Goal: Task Accomplishment & Management: Use online tool/utility

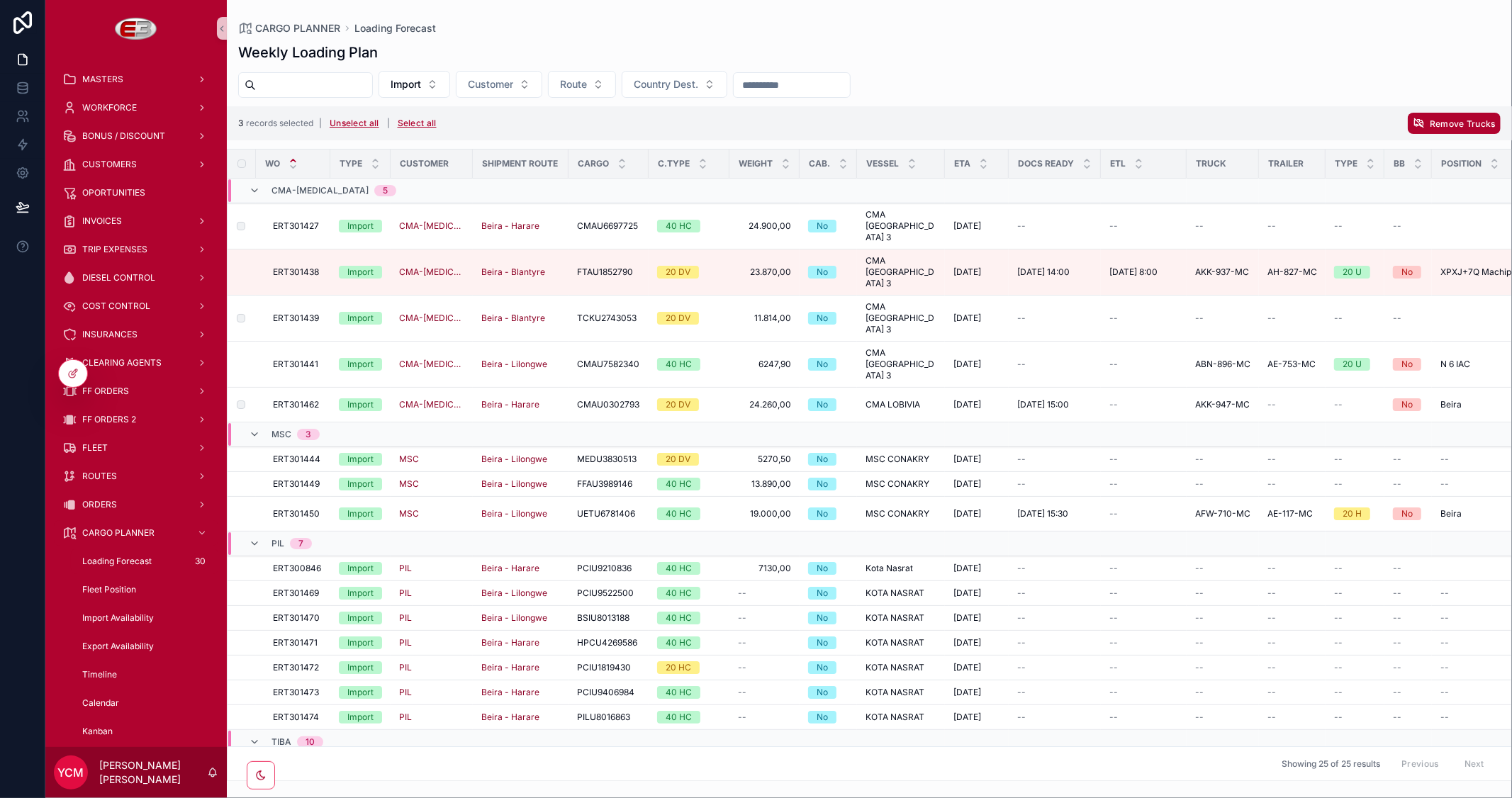
scroll to position [326, 0]
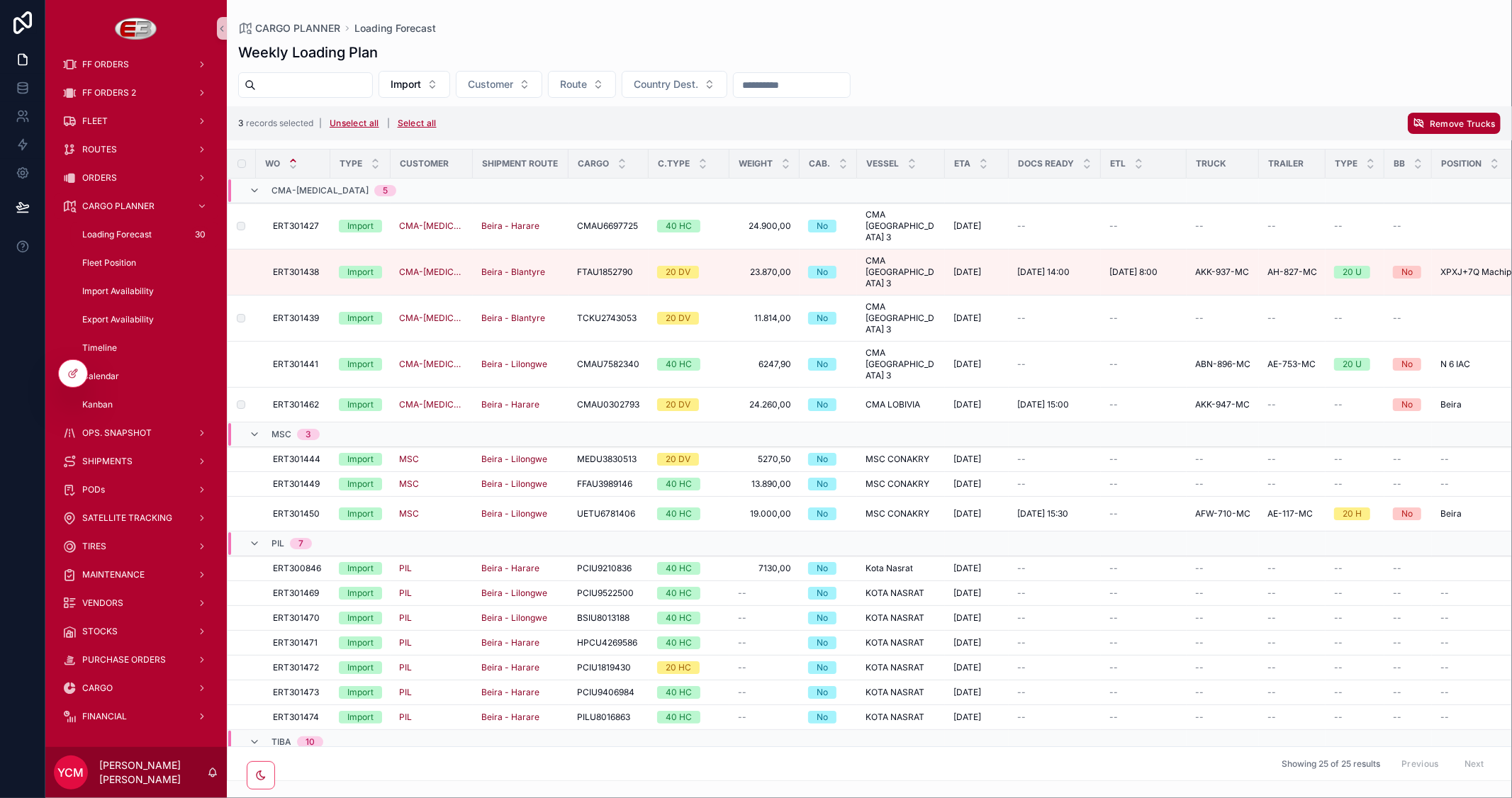
drag, startPoint x: 0, startPoint y: 0, endPoint x: 287, endPoint y: 85, distance: 299.3
click at [287, 85] on input "scrollable content" at bounding box center [314, 84] width 116 height 19
type input "****"
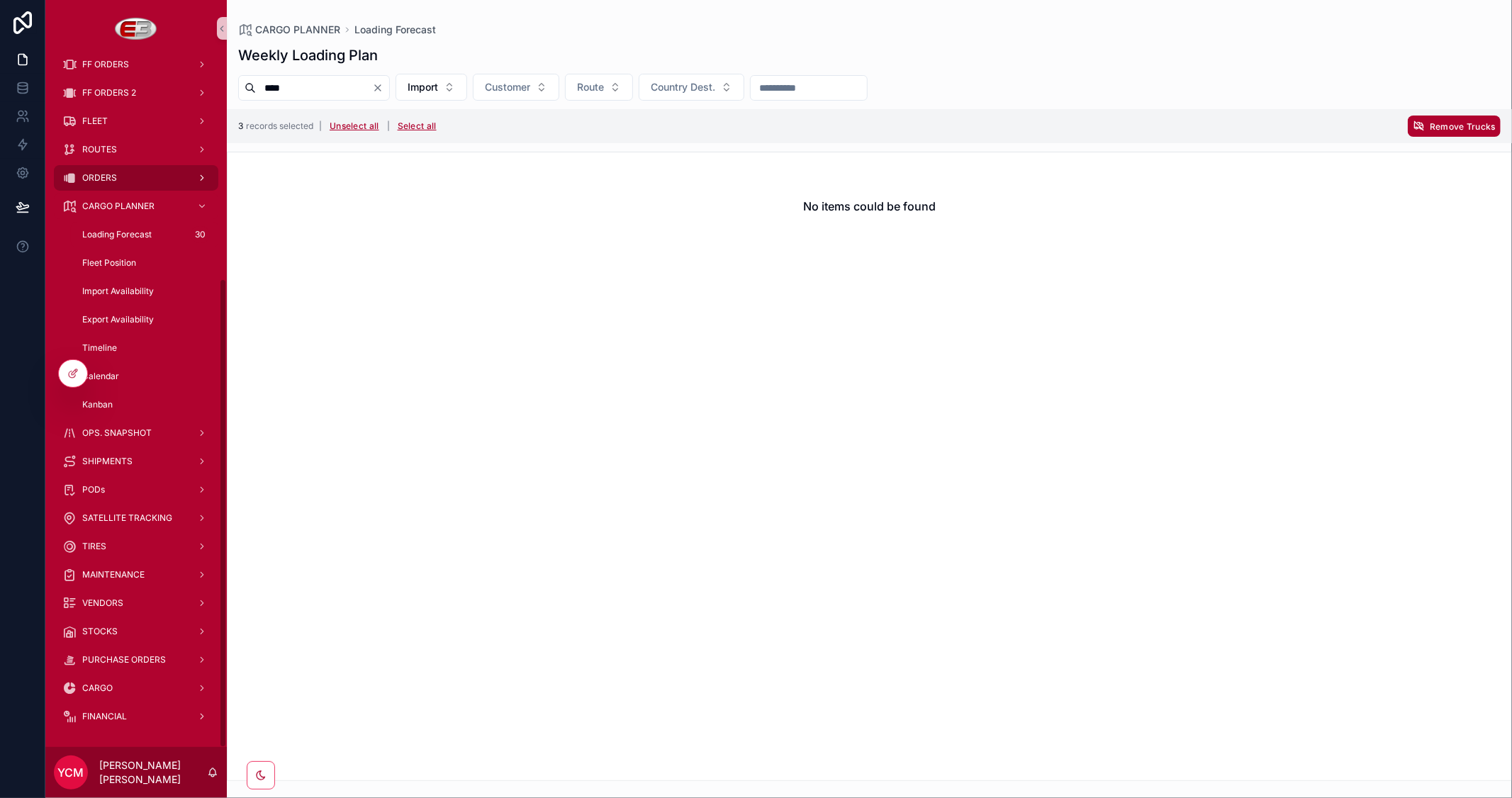
click at [118, 172] on div "ORDERS" at bounding box center [136, 178] width 147 height 22
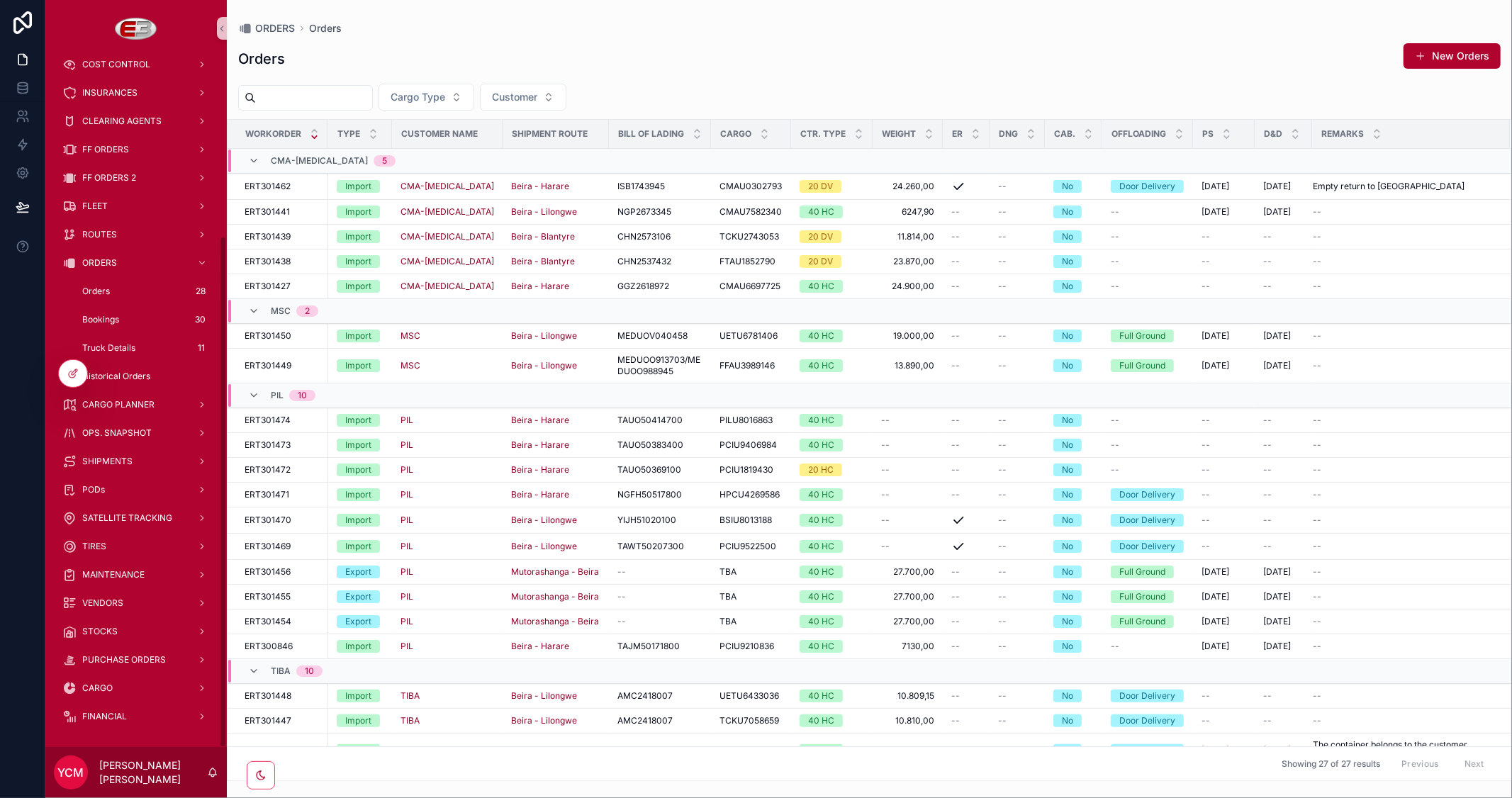
click at [308, 106] on input "scrollable content" at bounding box center [314, 97] width 116 height 19
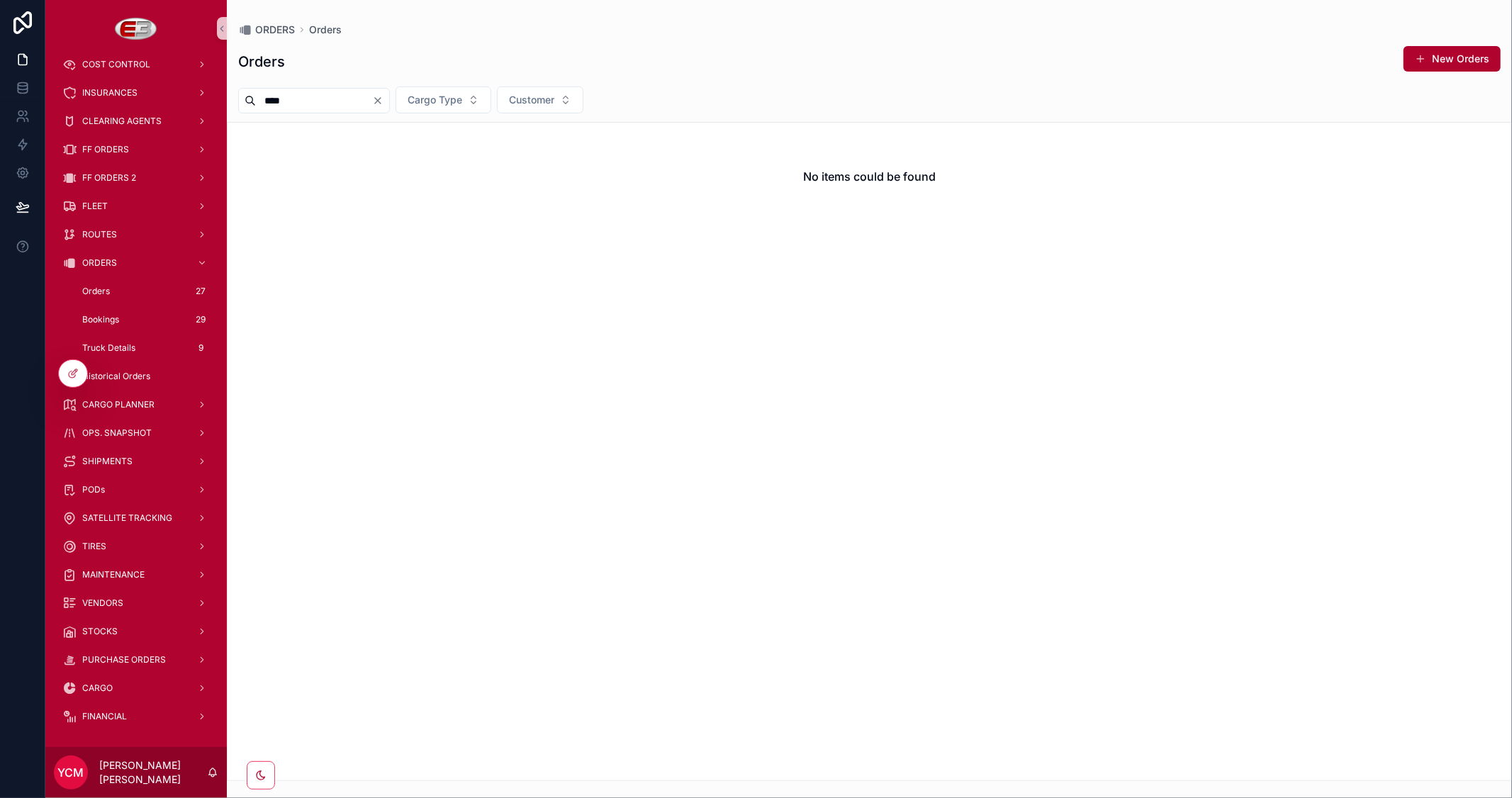
click at [275, 99] on input "****" at bounding box center [314, 100] width 116 height 19
type input "****"
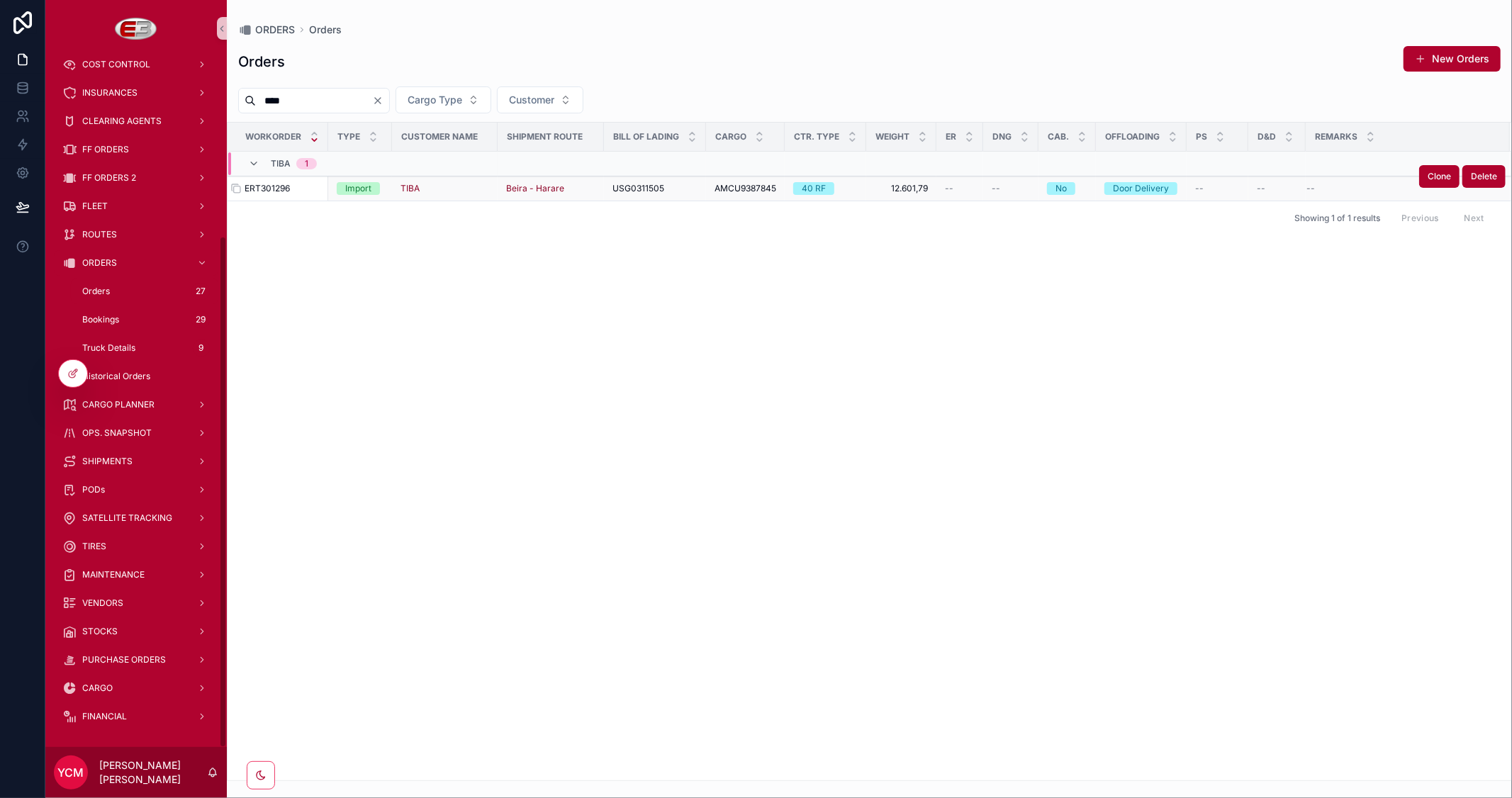
click at [287, 187] on span "ERT301296" at bounding box center [267, 188] width 46 height 12
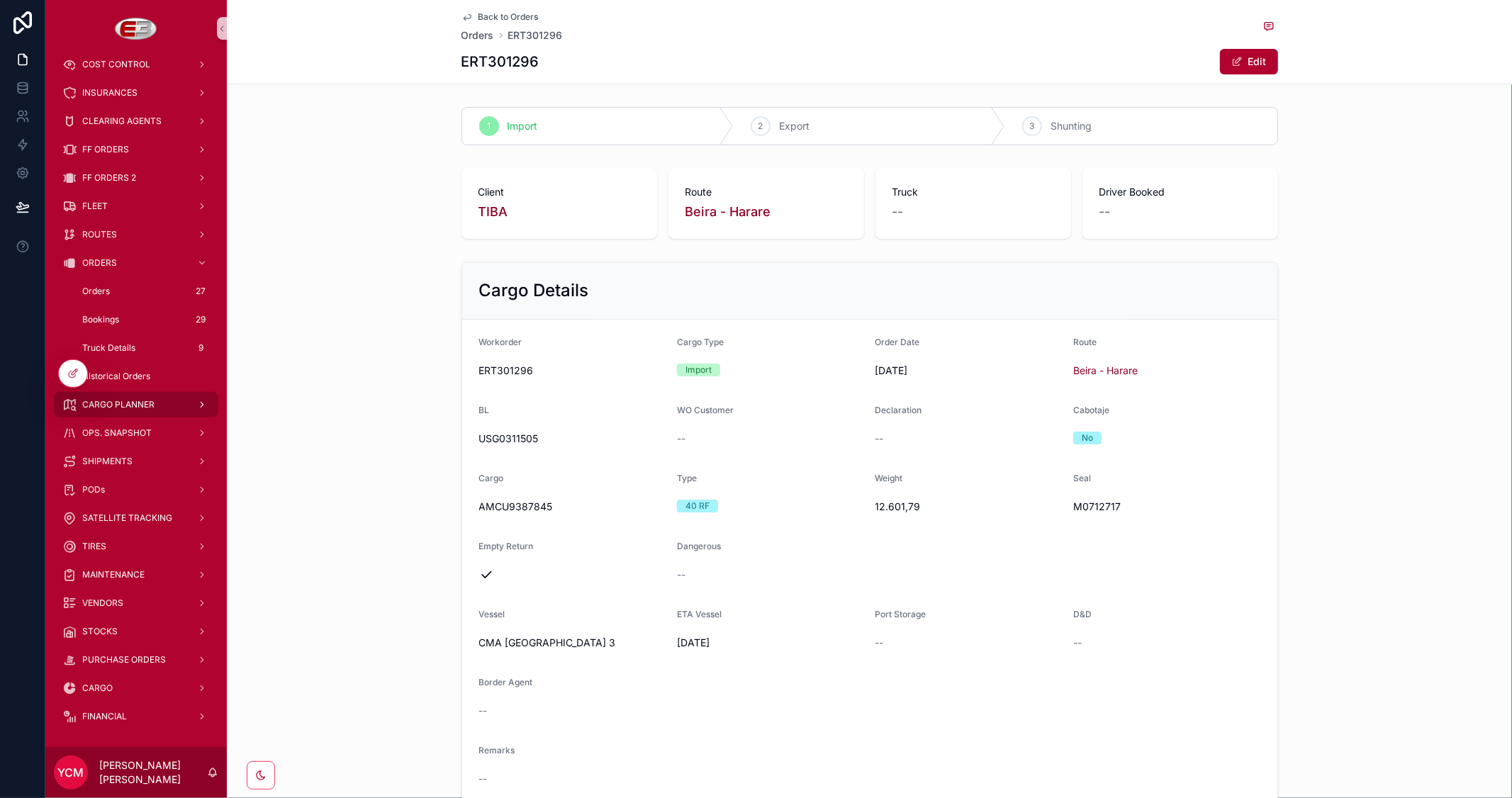
click at [157, 402] on div "CARGO PLANNER" at bounding box center [136, 404] width 147 height 22
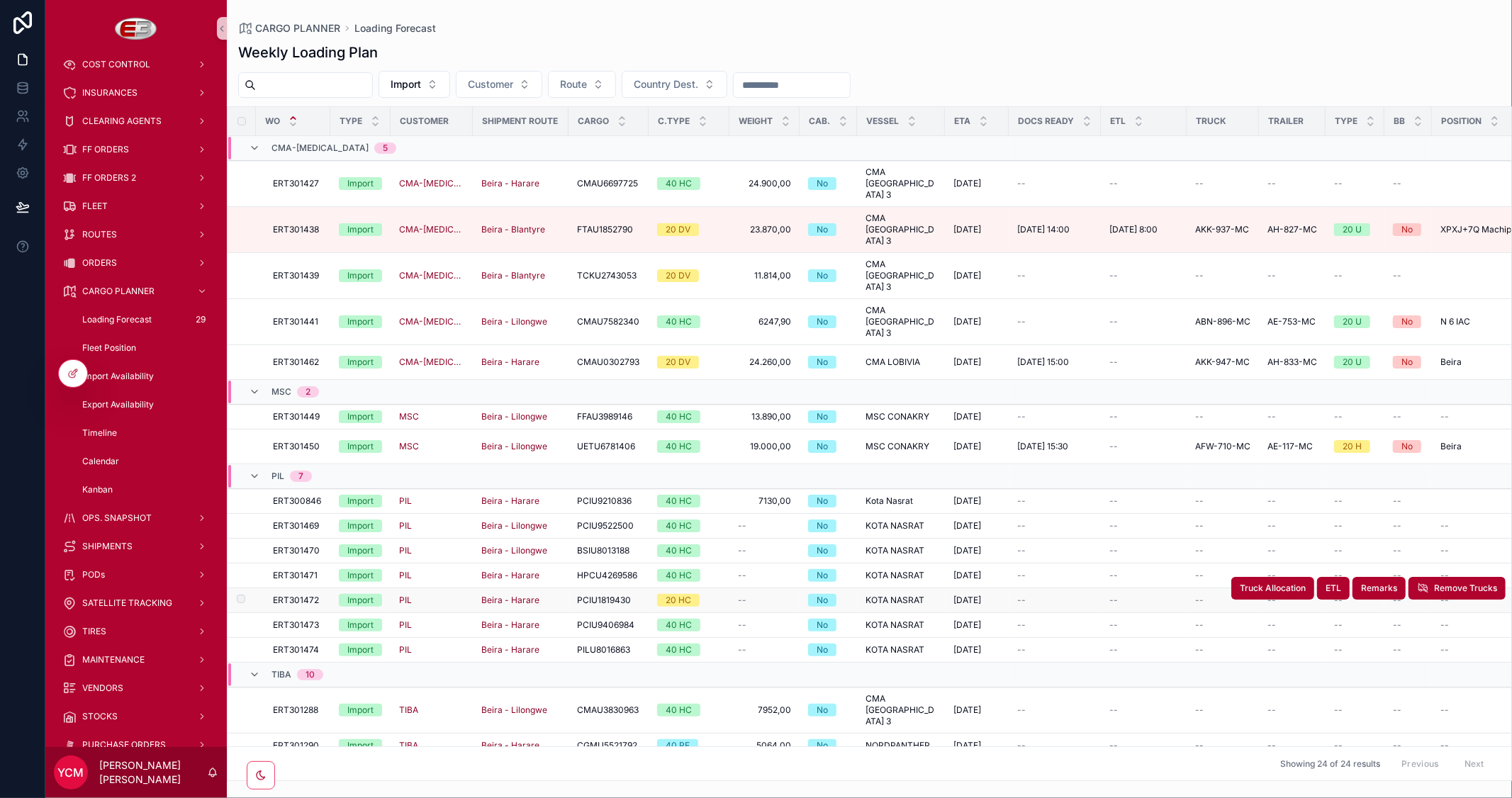
scroll to position [95, 0]
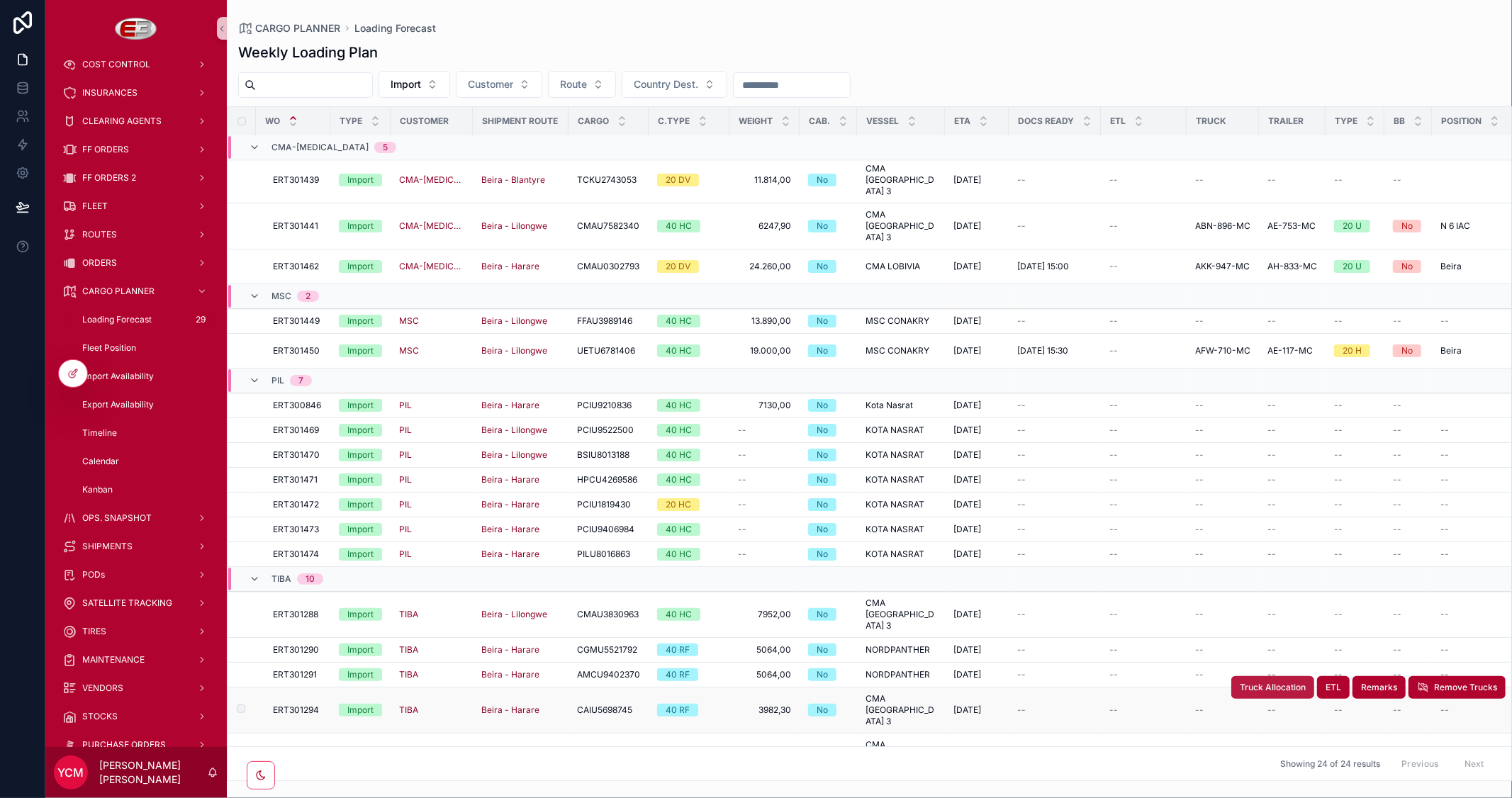
click at [1266, 682] on span "Truck Allocation" at bounding box center [1272, 688] width 66 height 12
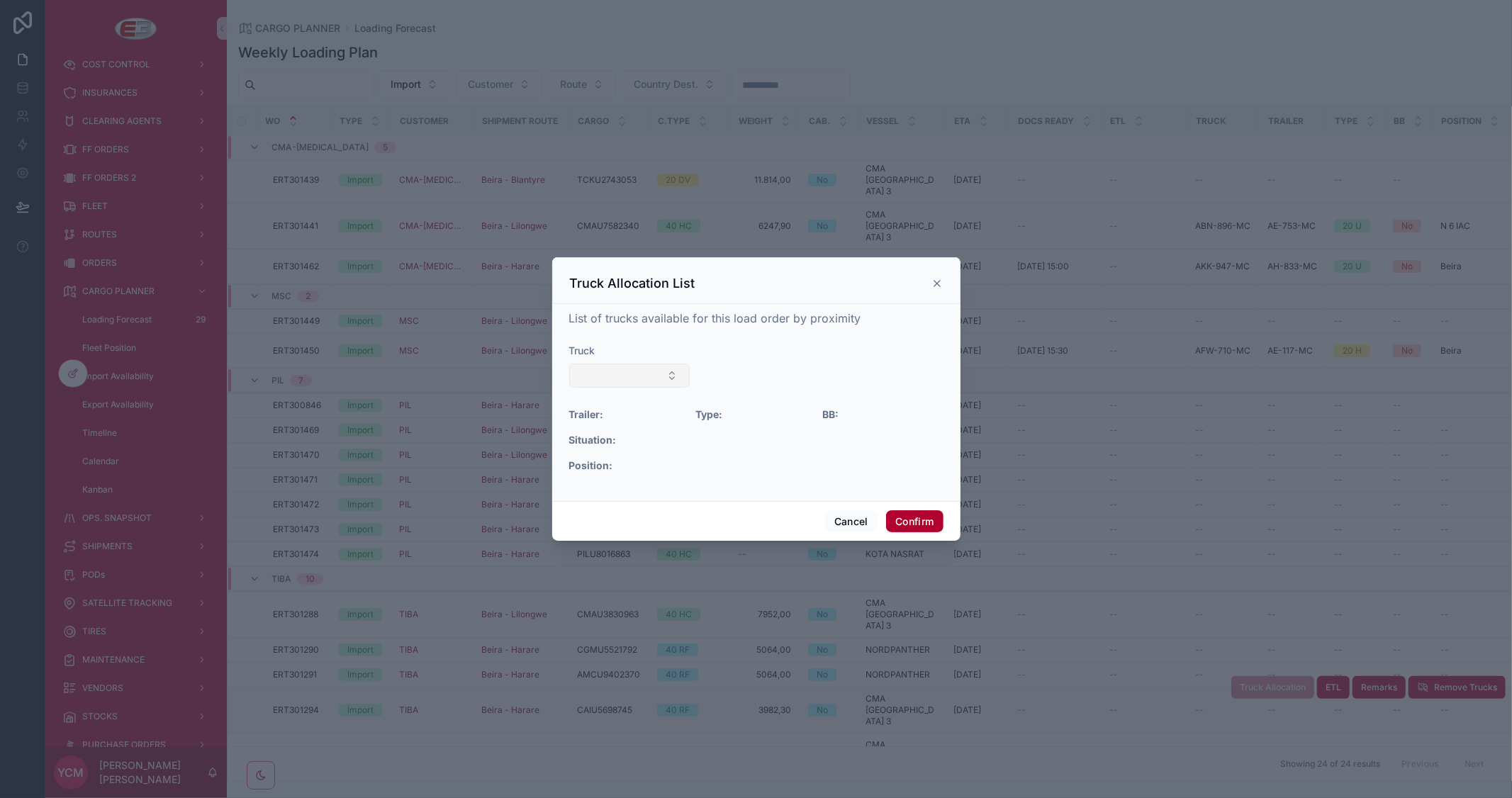
click at [674, 377] on button "Select Button" at bounding box center [630, 375] width 121 height 24
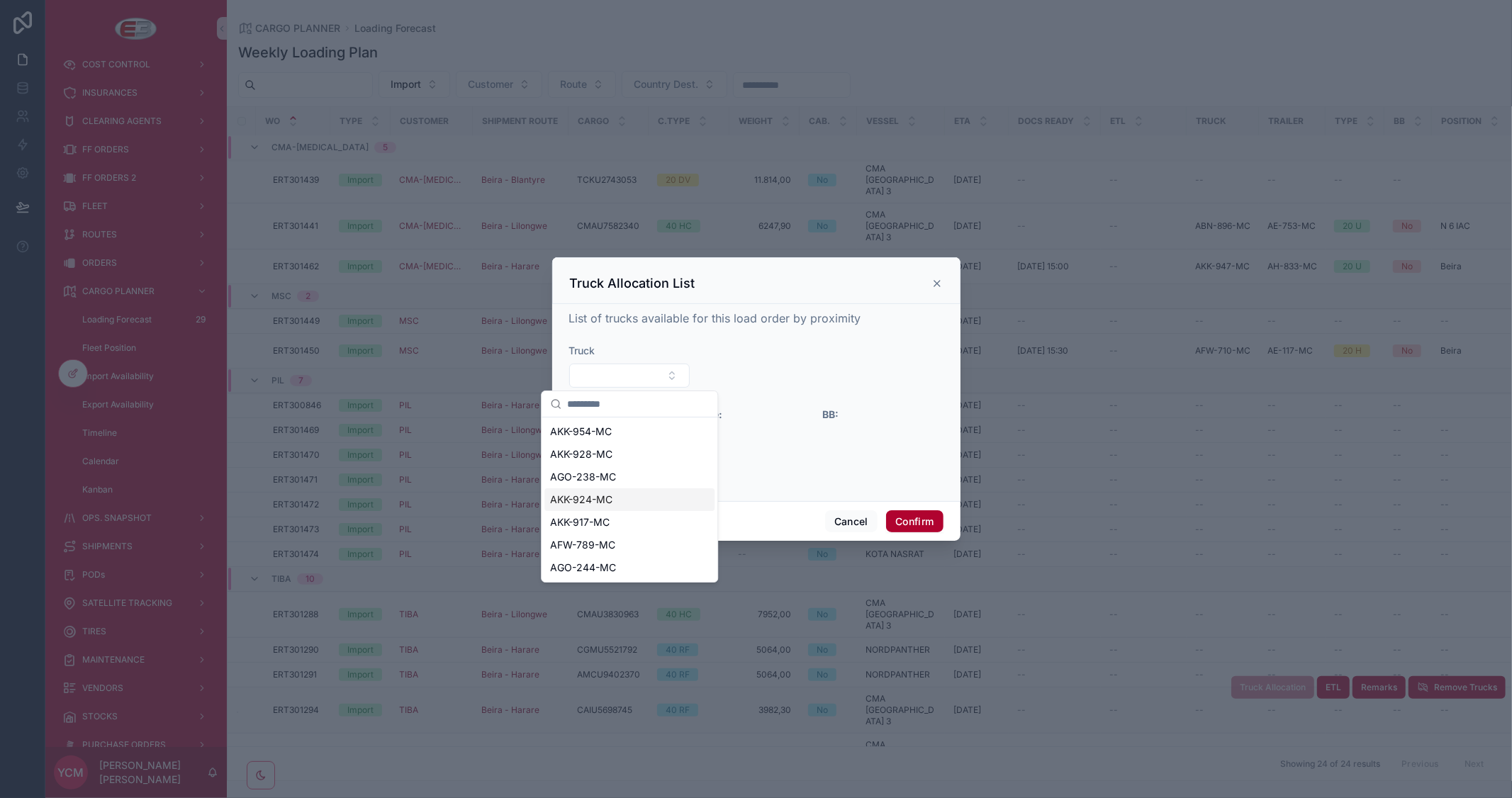
click at [608, 499] on span "AKK-924-MC" at bounding box center [582, 500] width 62 height 14
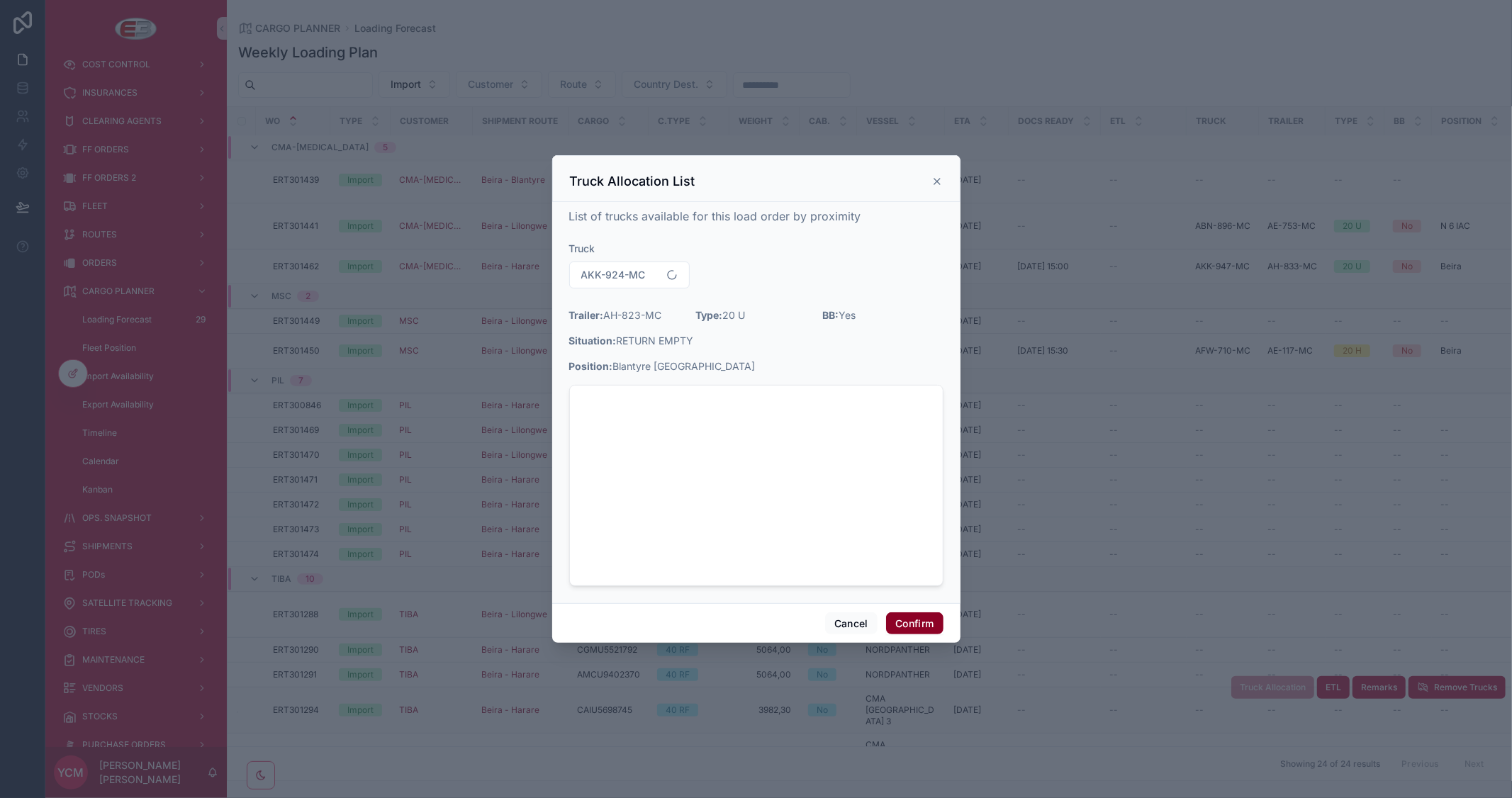
click at [920, 624] on button "Confirm" at bounding box center [915, 623] width 57 height 22
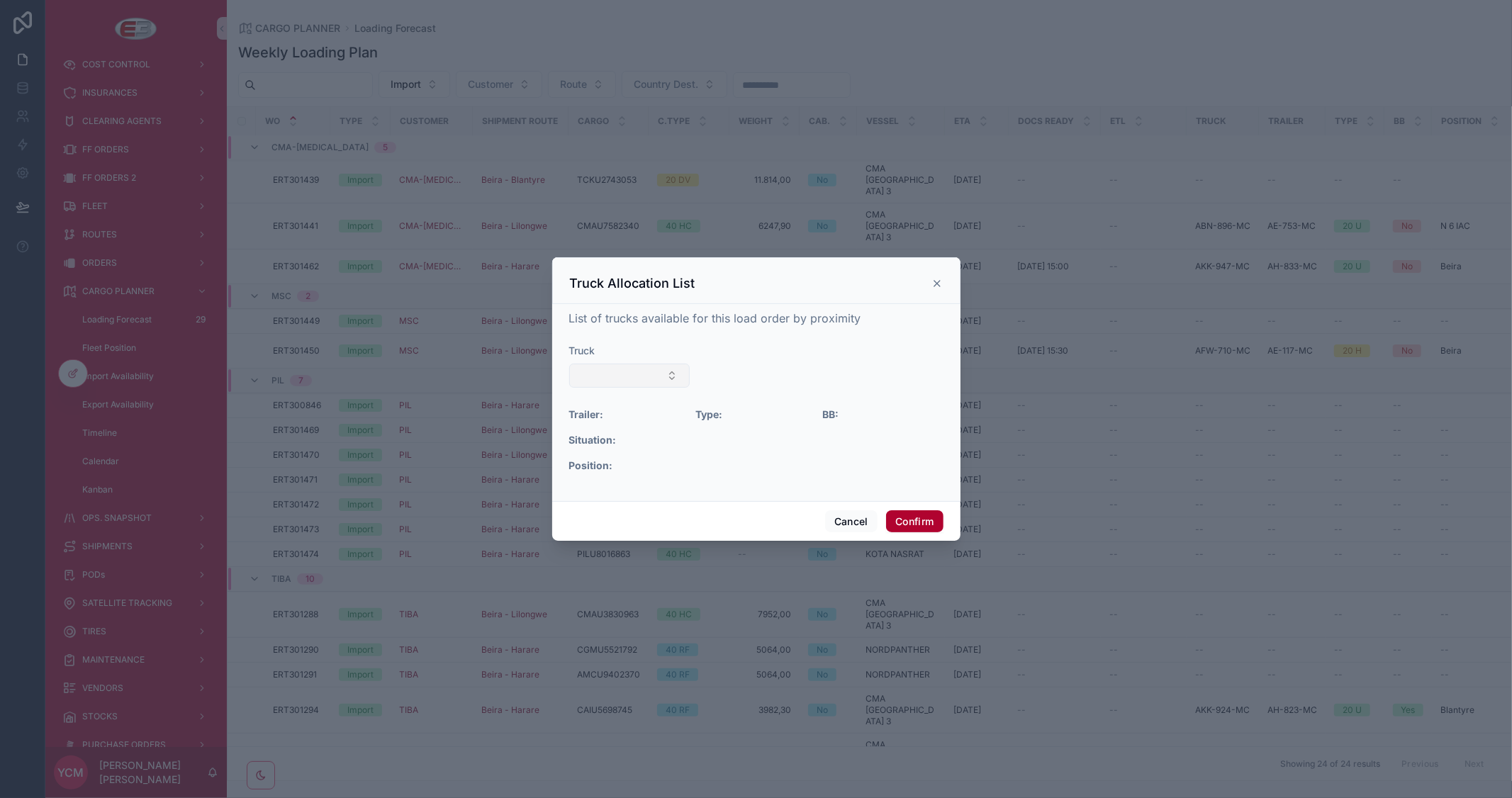
click at [645, 381] on button "Select Button" at bounding box center [630, 375] width 121 height 24
click at [621, 514] on div "AFW-789-MC" at bounding box center [630, 522] width 170 height 22
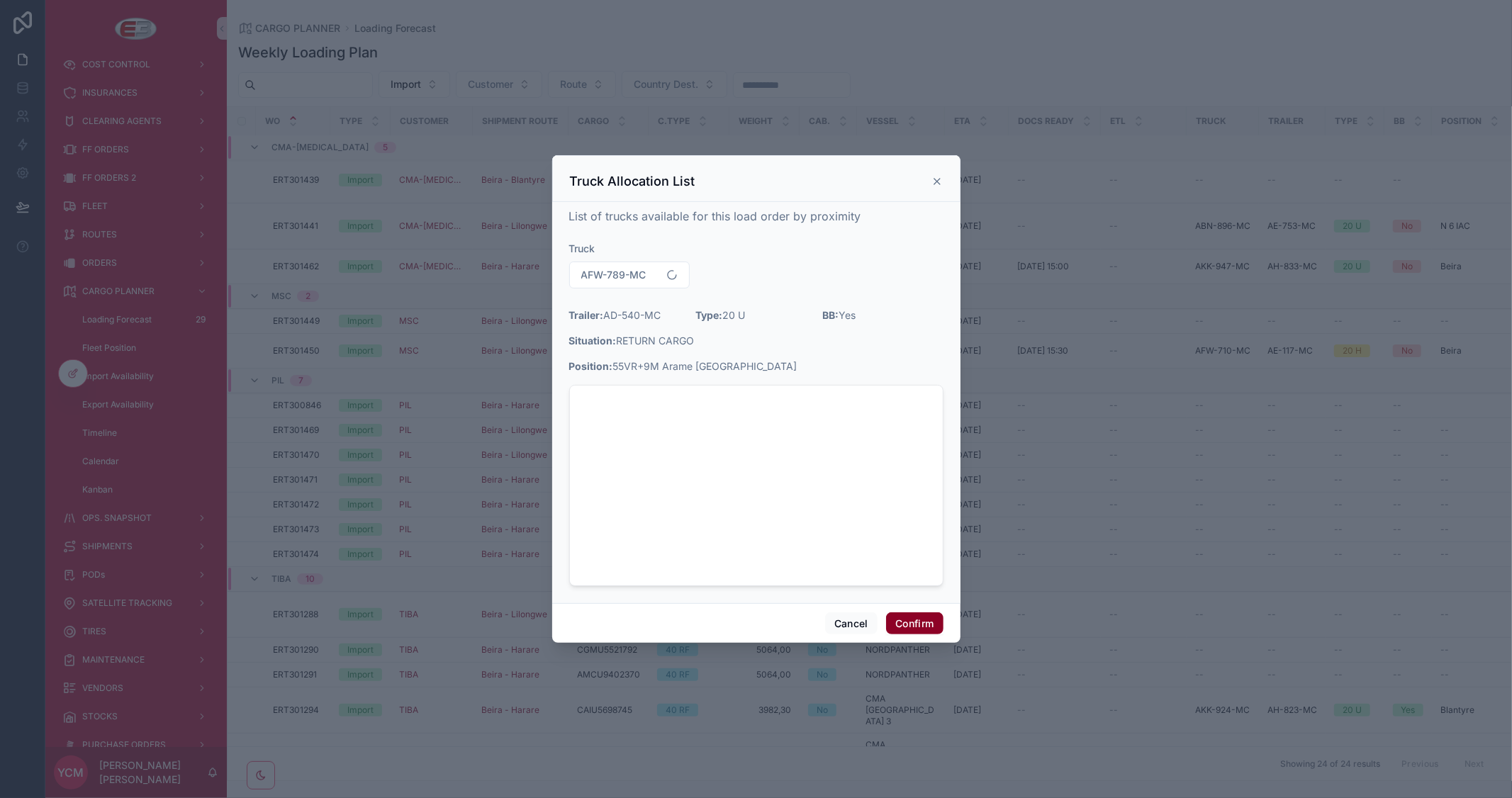
click at [920, 620] on button "Confirm" at bounding box center [915, 623] width 57 height 22
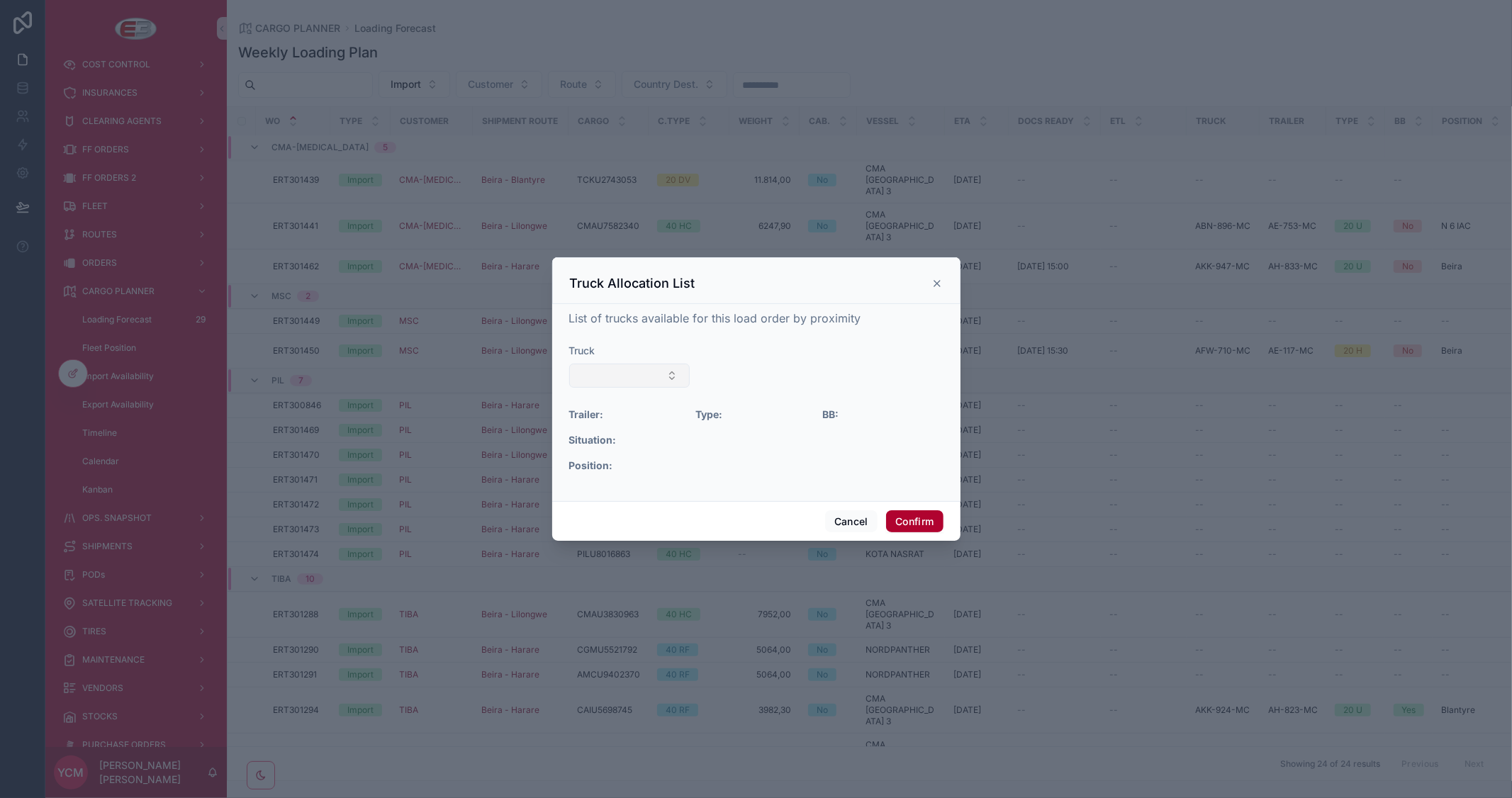
click at [662, 378] on button "Select Button" at bounding box center [630, 375] width 121 height 24
click at [633, 475] on div "AGO-238-MC" at bounding box center [630, 477] width 170 height 22
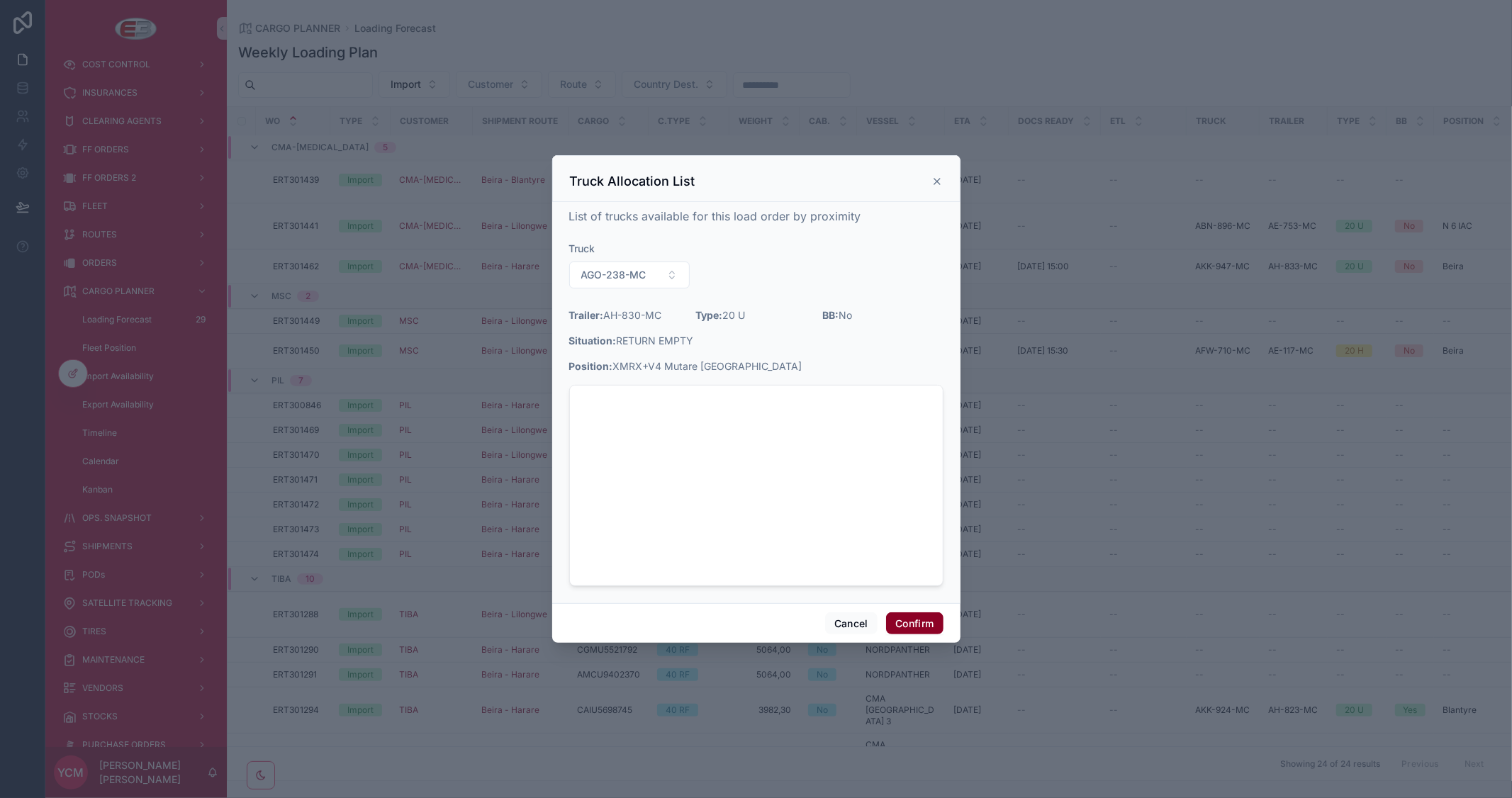
click at [918, 620] on button "Confirm" at bounding box center [915, 623] width 57 height 22
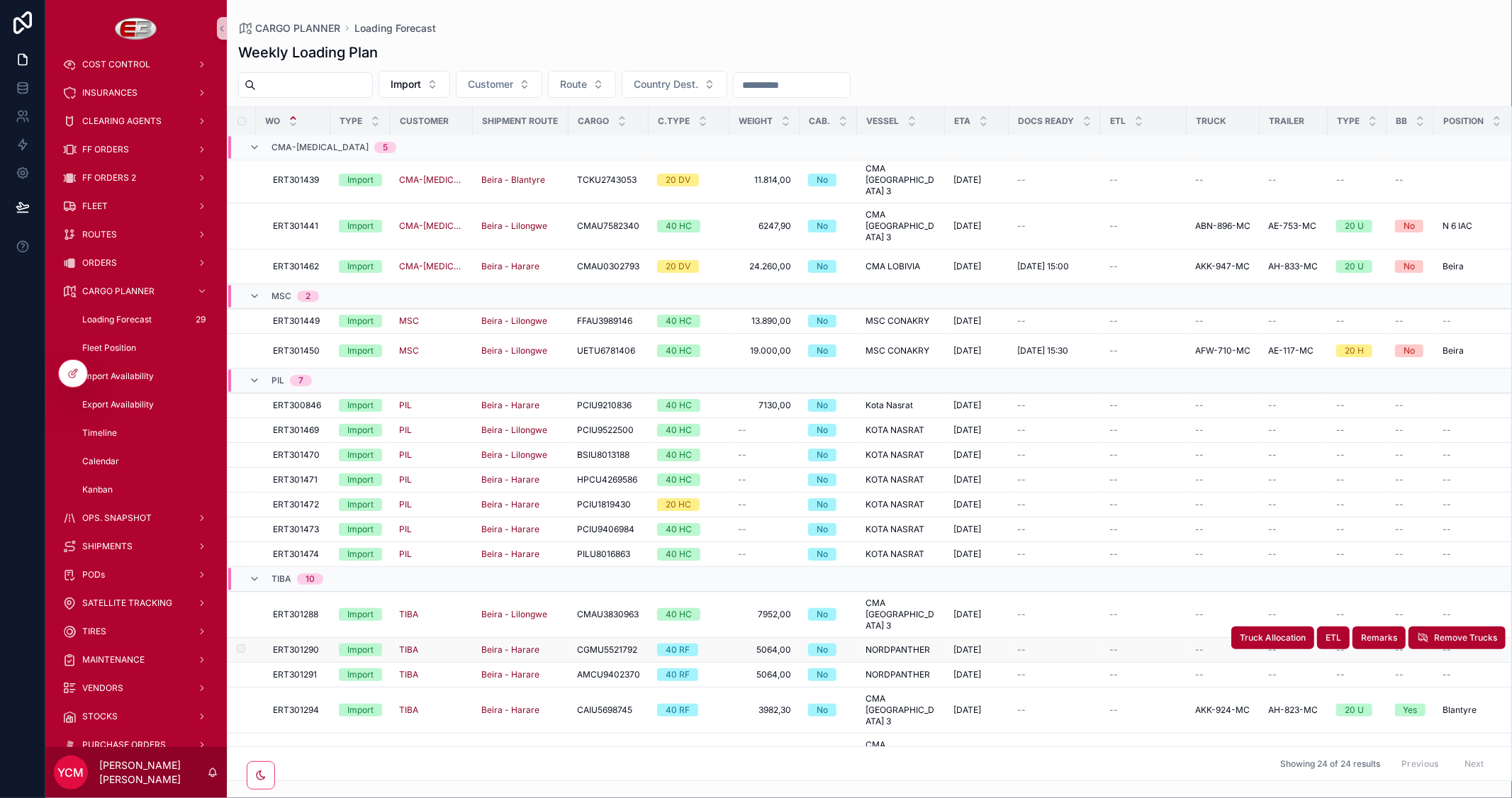
click at [1260, 638] on td "--" at bounding box center [1294, 650] width 68 height 25
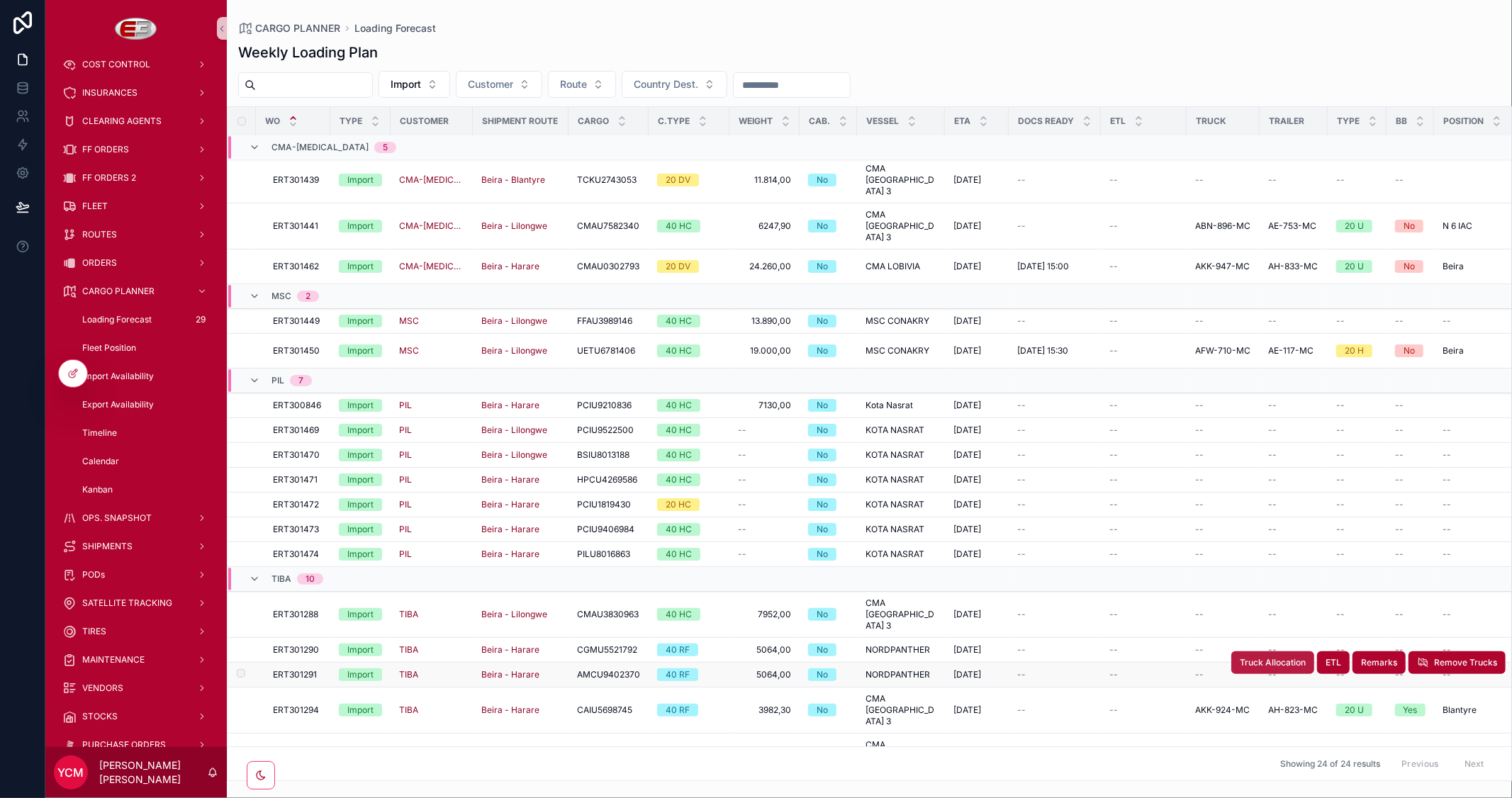
click at [1240, 657] on span "Truck Allocation" at bounding box center [1272, 663] width 66 height 12
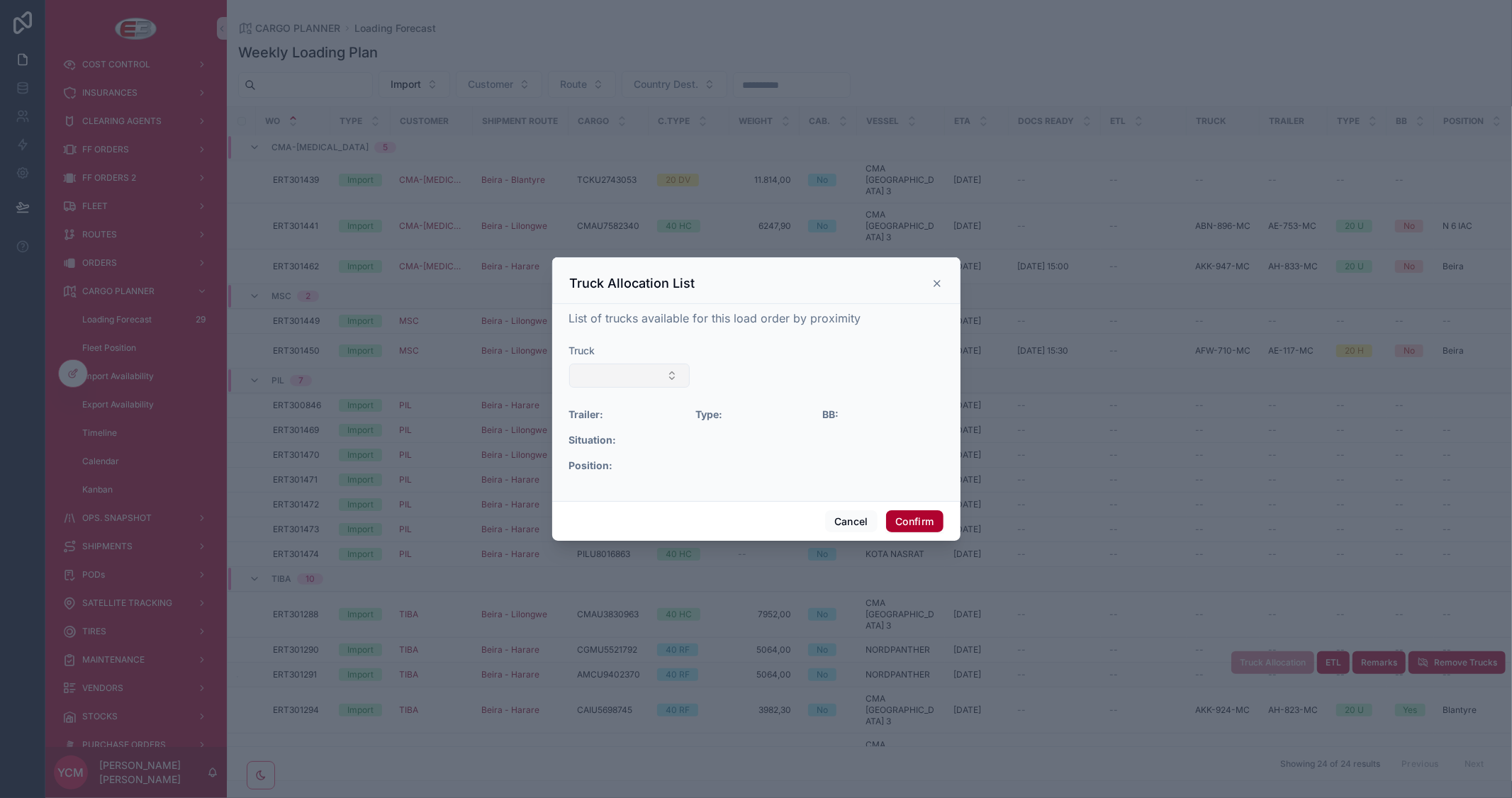
click at [682, 378] on button "Select Button" at bounding box center [630, 375] width 121 height 24
click at [625, 458] on div "AKK-928-MC" at bounding box center [630, 454] width 170 height 22
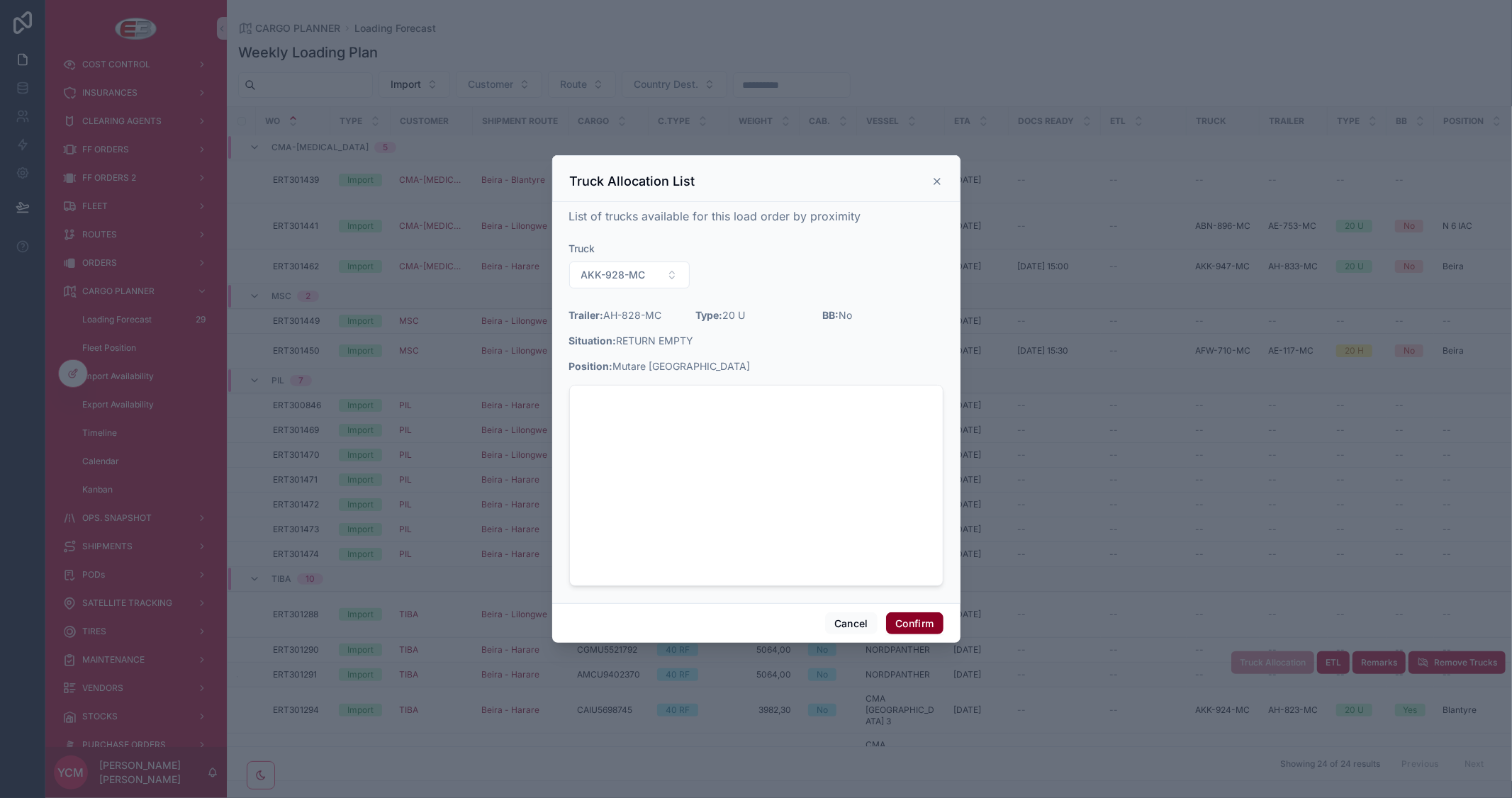
click at [911, 623] on button "Confirm" at bounding box center [915, 623] width 57 height 22
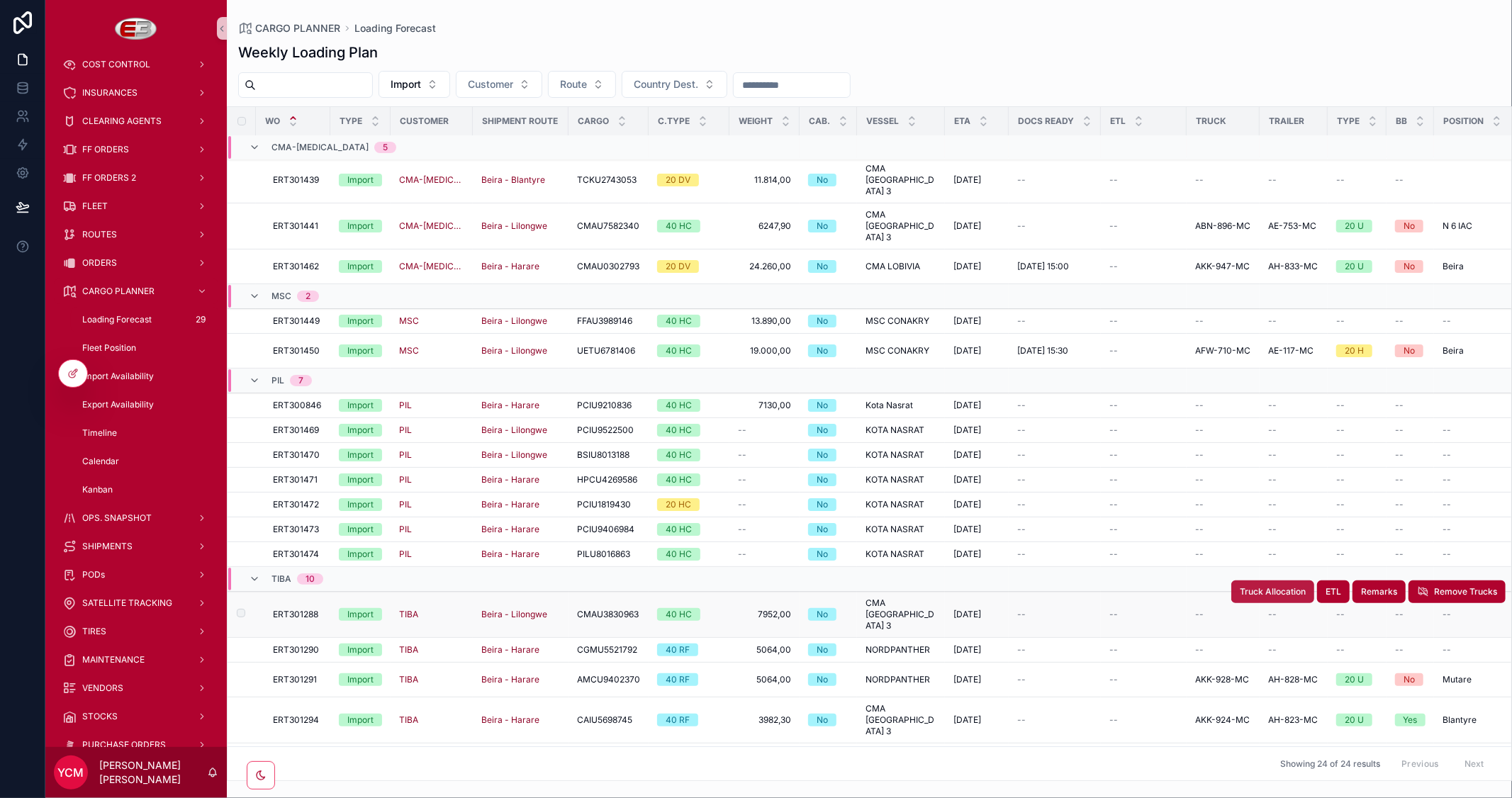
click at [1255, 581] on button "Truck Allocation" at bounding box center [1273, 591] width 83 height 22
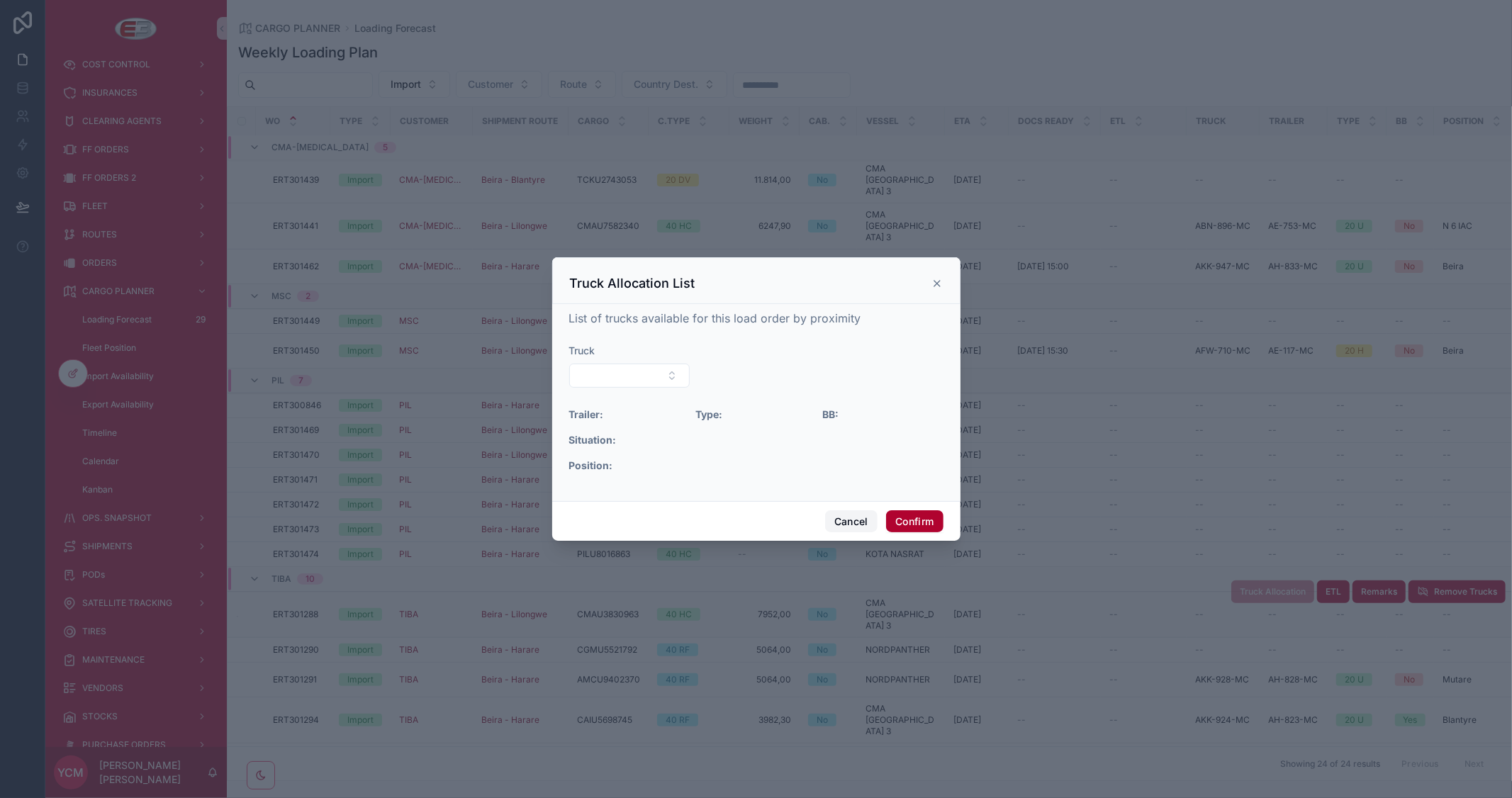
click at [851, 521] on button "Cancel" at bounding box center [851, 521] width 53 height 22
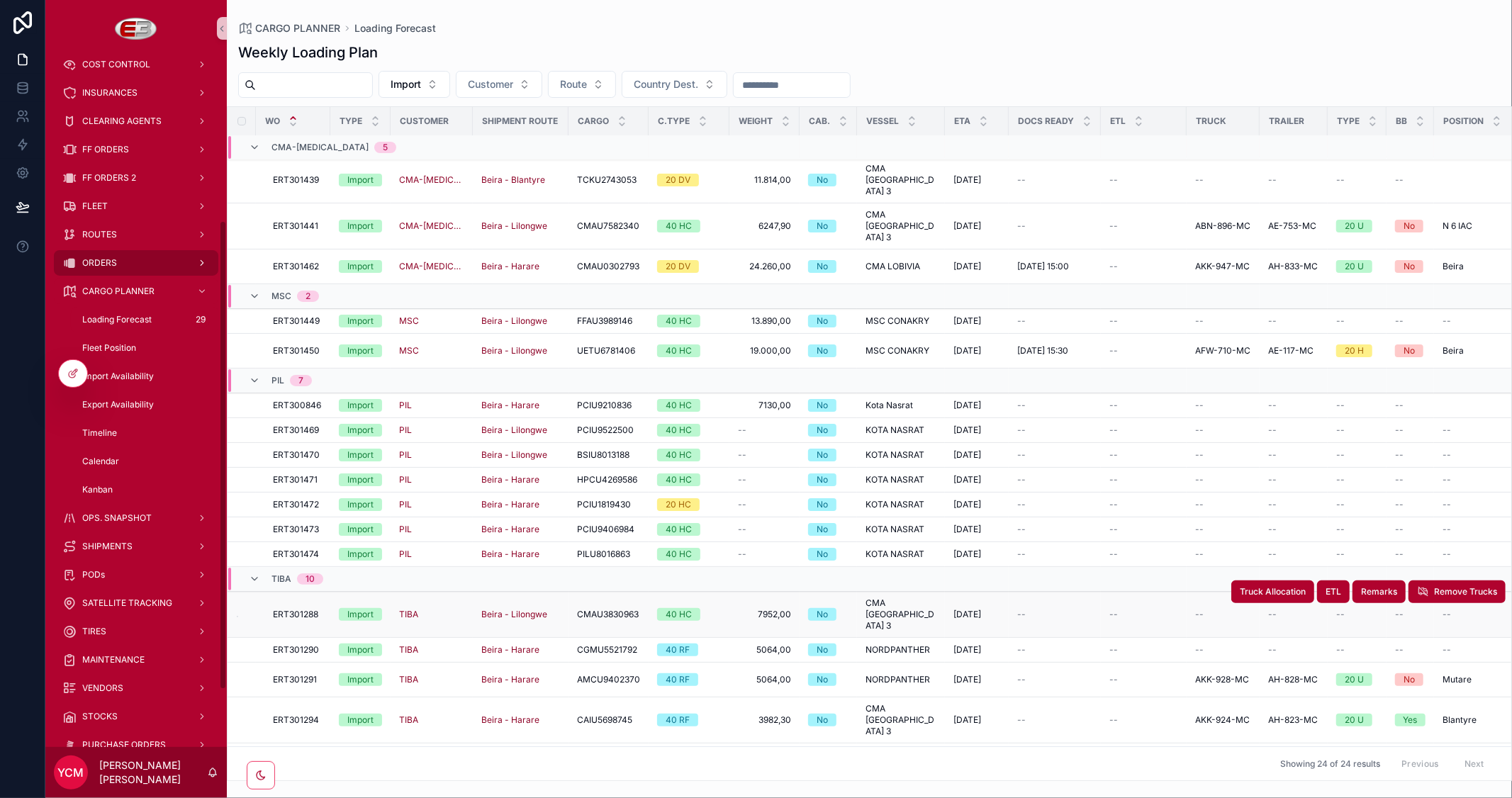
click at [107, 260] on span "ORDERS" at bounding box center [100, 263] width 35 height 12
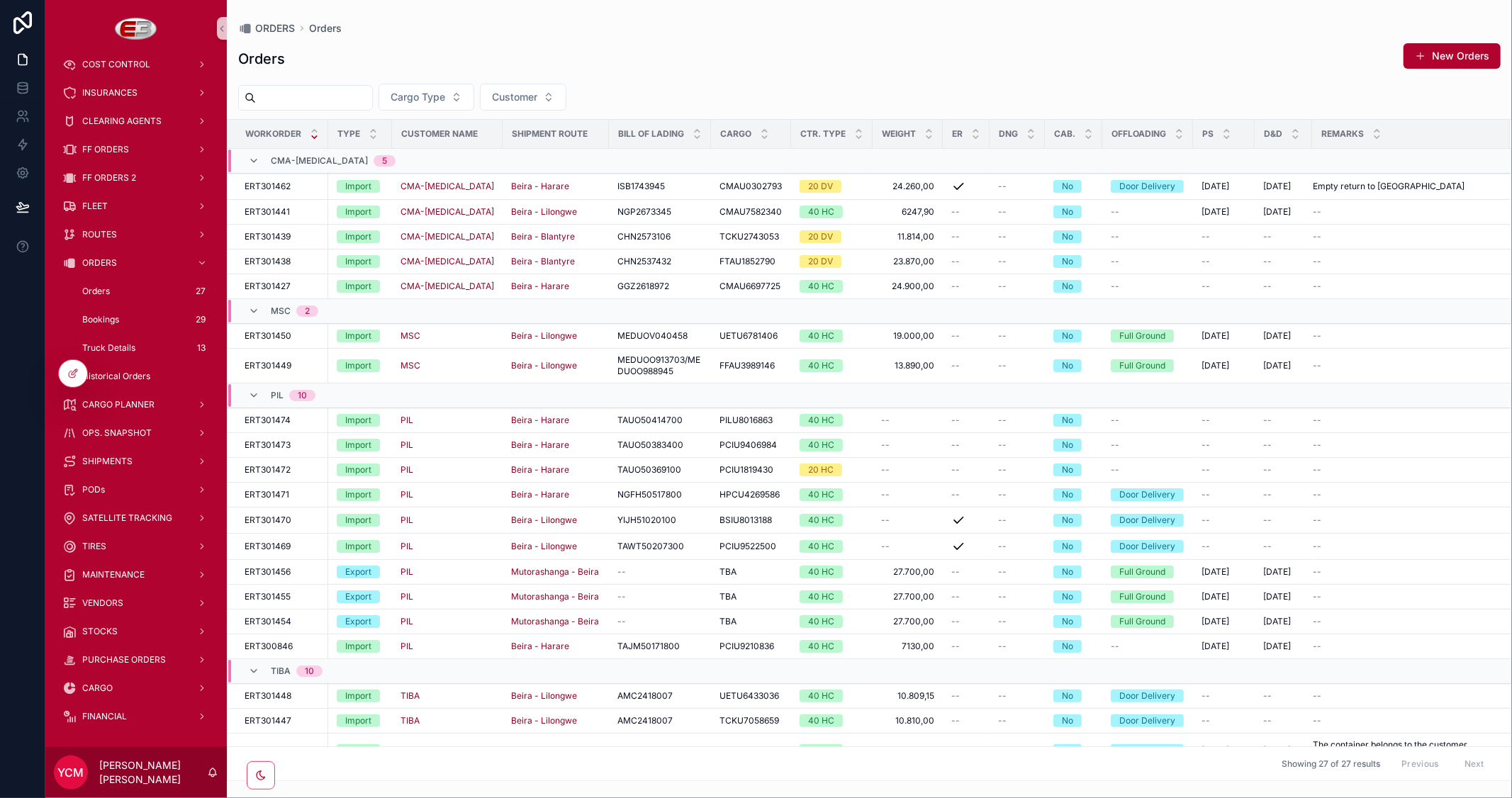
click at [356, 101] on input "scrollable content" at bounding box center [314, 97] width 116 height 19
paste input "**********"
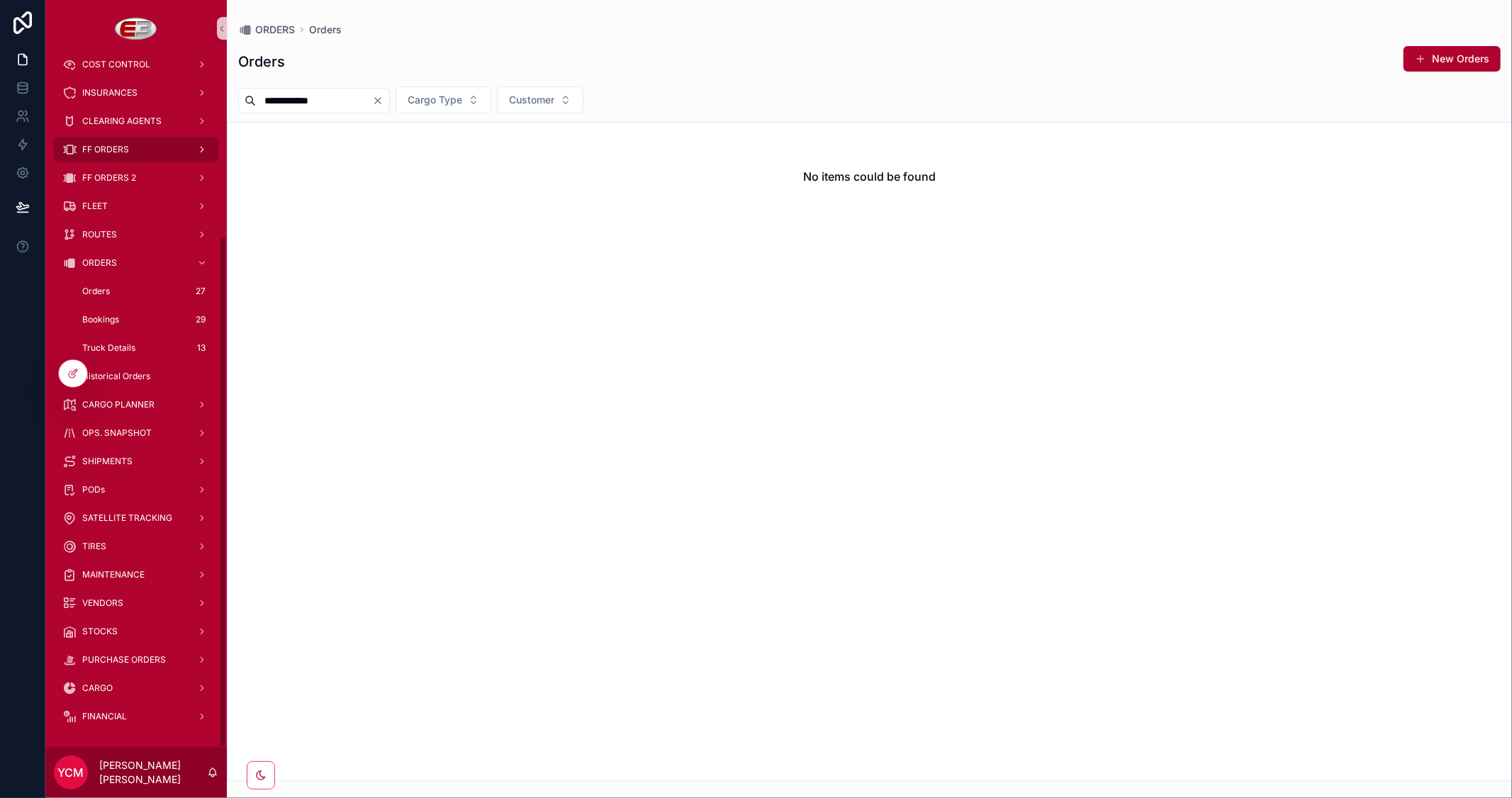
type input "**********"
click at [108, 155] on div "FF ORDERS" at bounding box center [136, 149] width 147 height 22
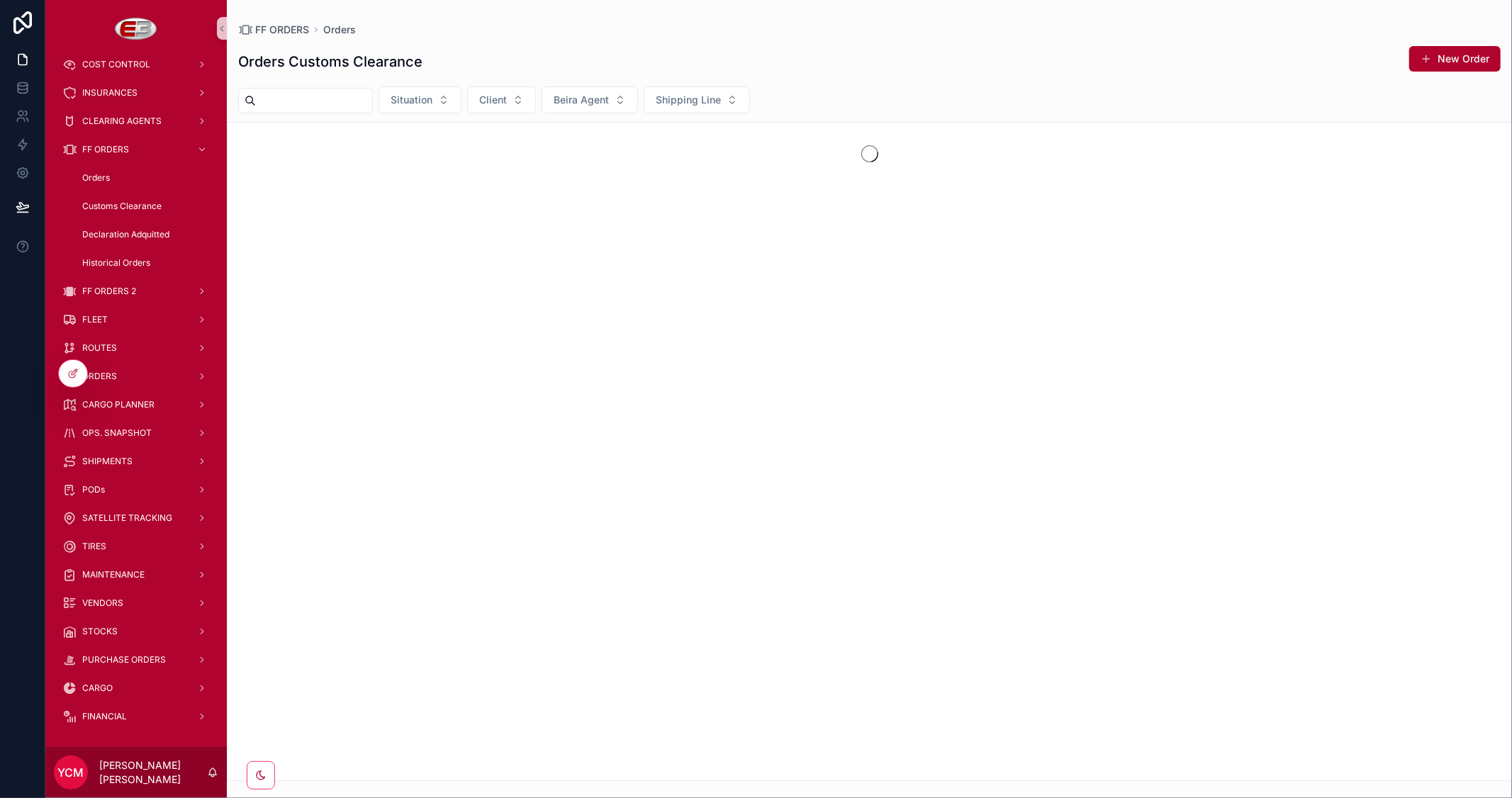
click at [332, 103] on input "scrollable content" at bounding box center [314, 100] width 116 height 19
paste input "**********"
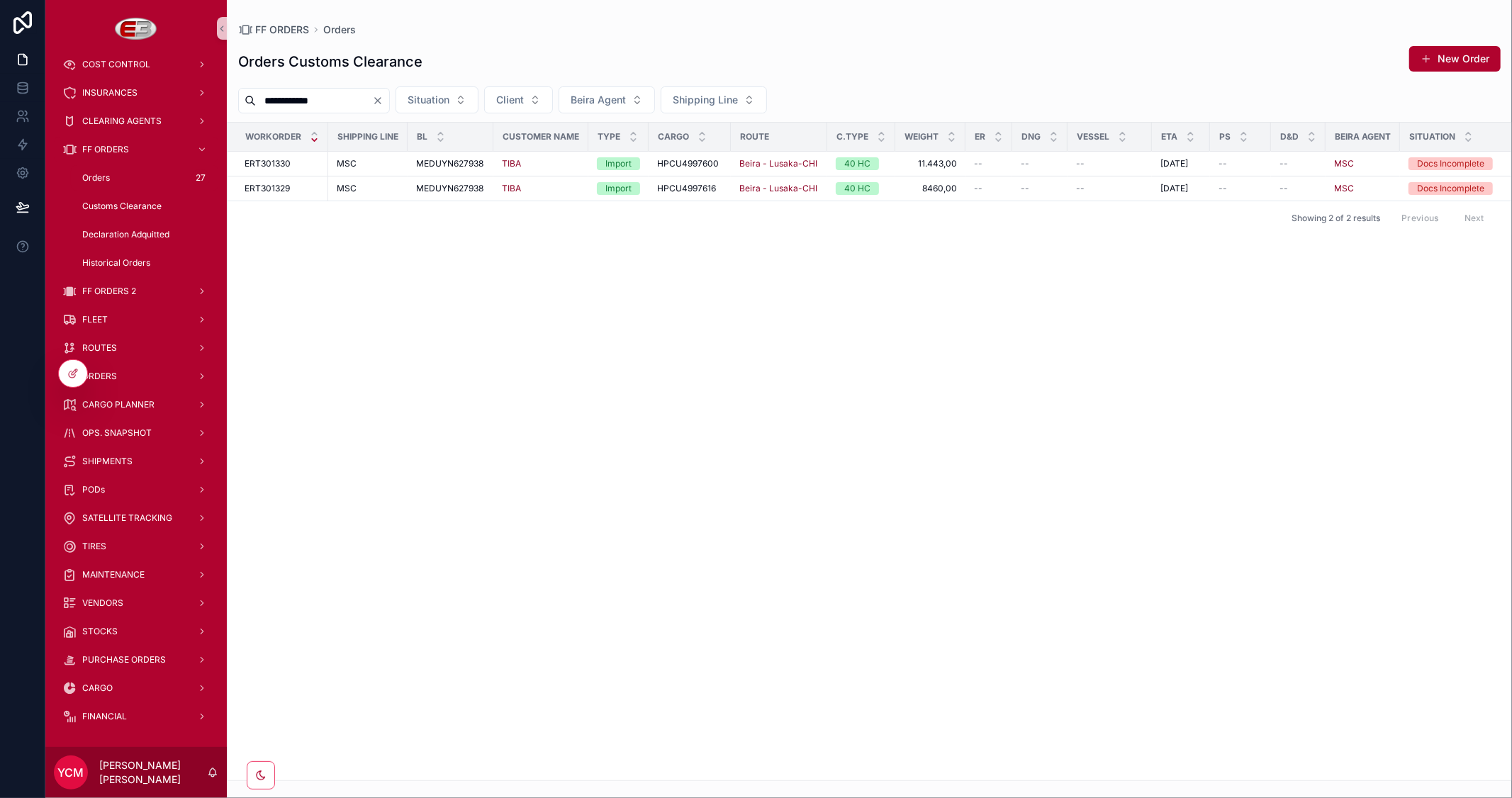
type input "**********"
click at [130, 398] on div "CARGO PLANNER" at bounding box center [136, 404] width 147 height 22
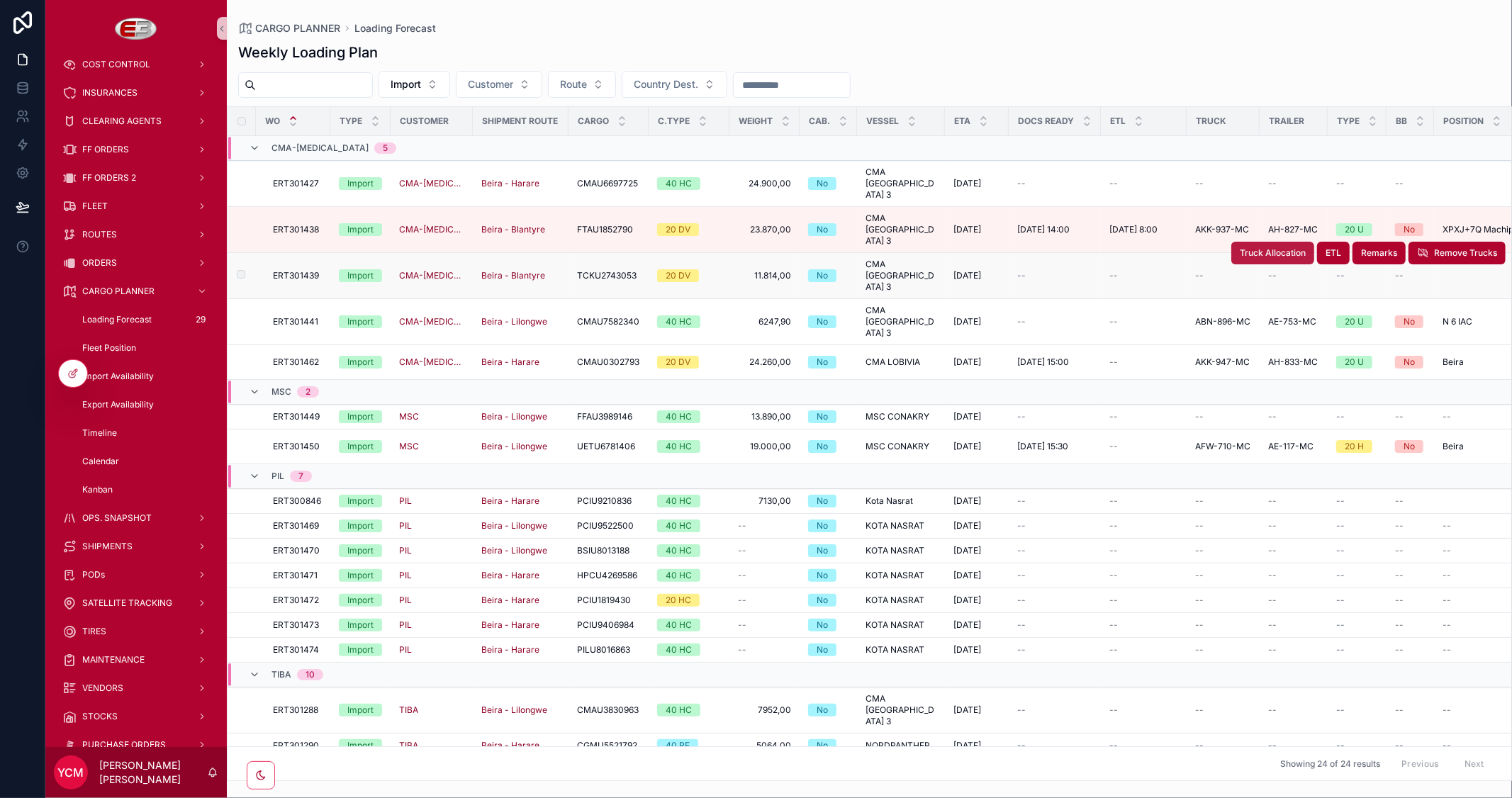
click at [1262, 247] on span "Truck Allocation" at bounding box center [1272, 253] width 66 height 12
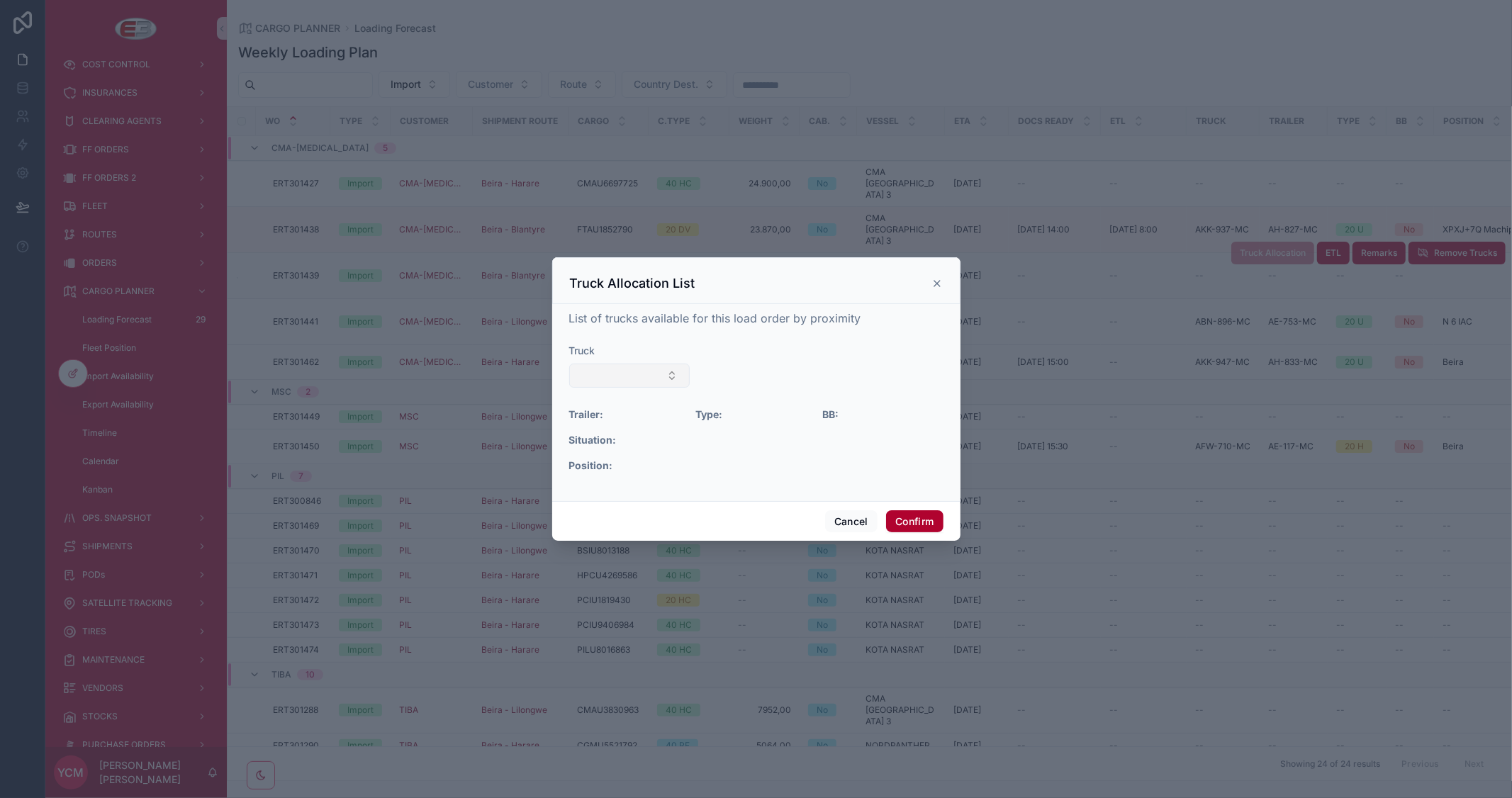
click at [665, 371] on button "Select Button" at bounding box center [630, 375] width 121 height 24
click at [929, 282] on div "Truck Allocation List" at bounding box center [756, 284] width 373 height 17
click at [941, 285] on icon at bounding box center [938, 284] width 12 height 12
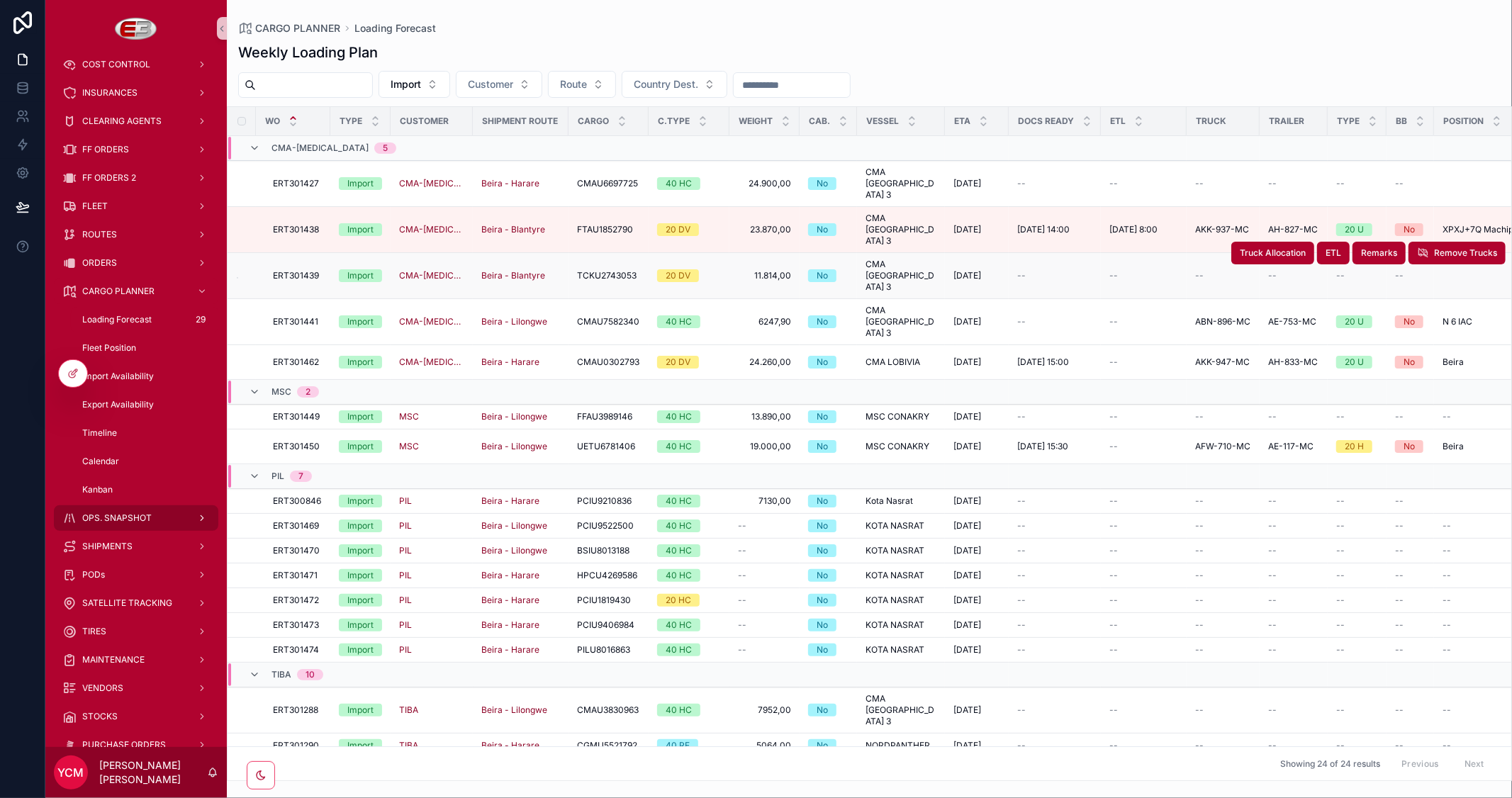
click at [121, 519] on span "OPS. SNAPSHOT" at bounding box center [117, 519] width 69 height 12
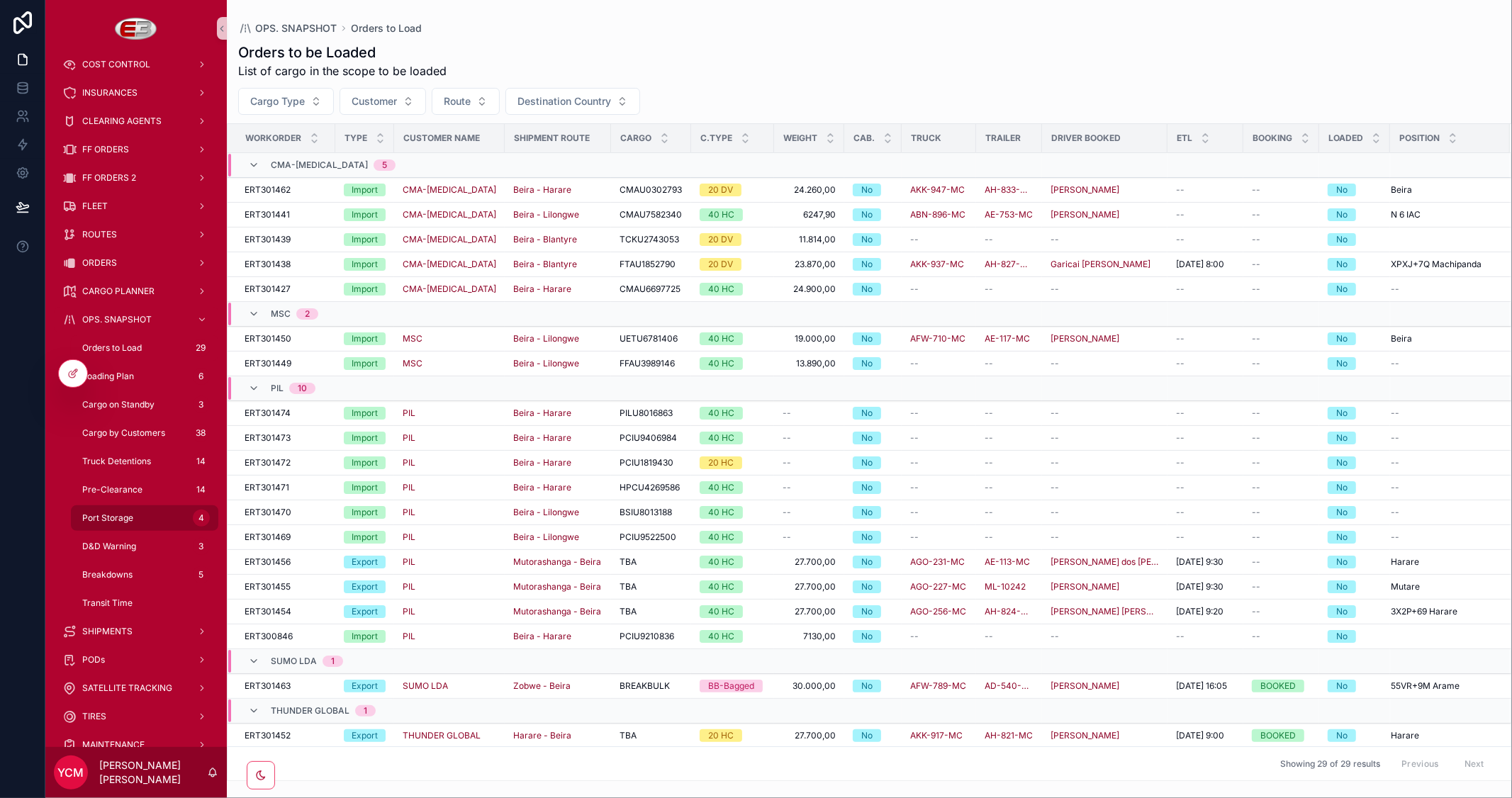
click at [121, 513] on span "Port Storage" at bounding box center [108, 519] width 51 height 12
